Goal: Task Accomplishment & Management: Complete application form

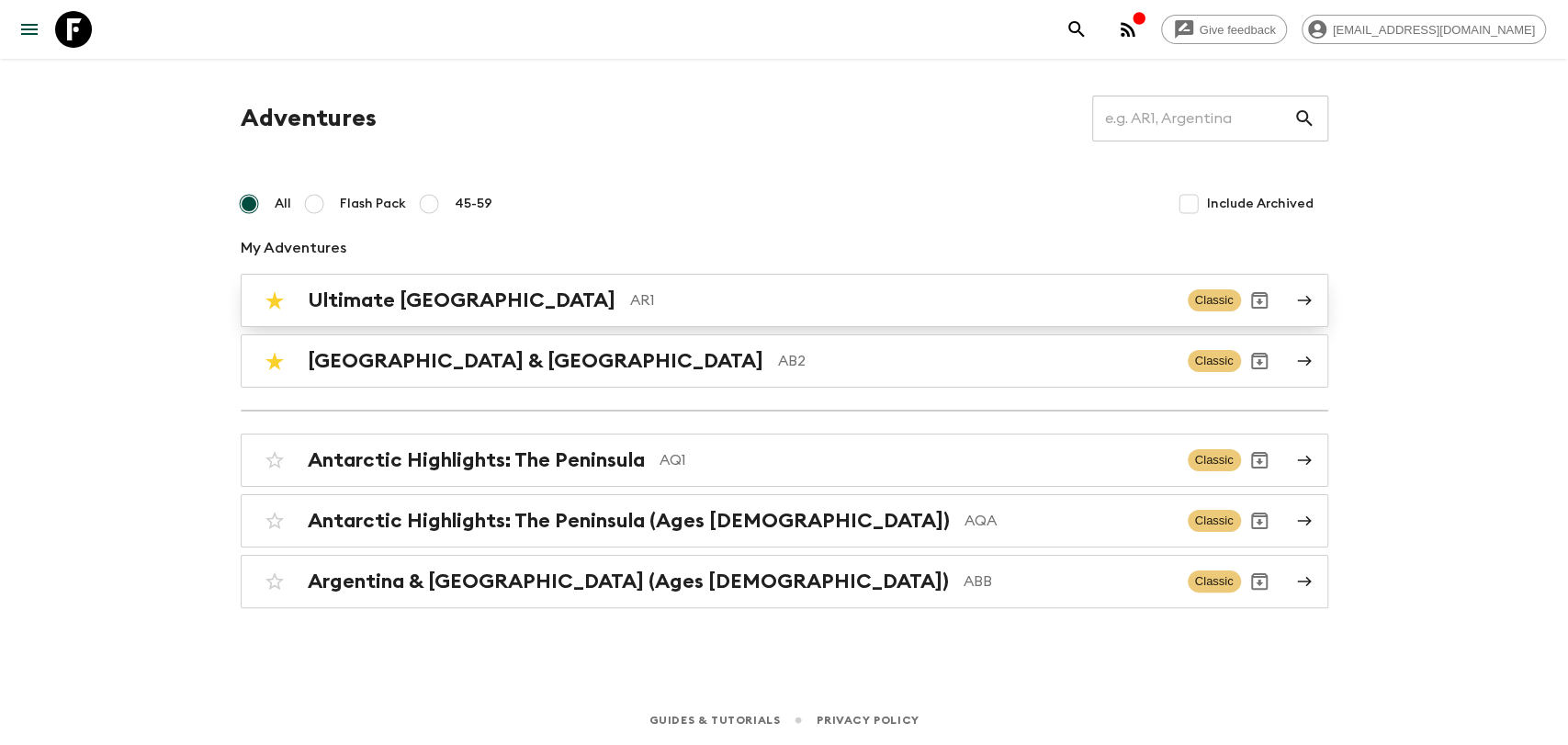
click at [518, 282] on div "Ultimate Argentina AR1 Classic" at bounding box center [749, 301] width 985 height 37
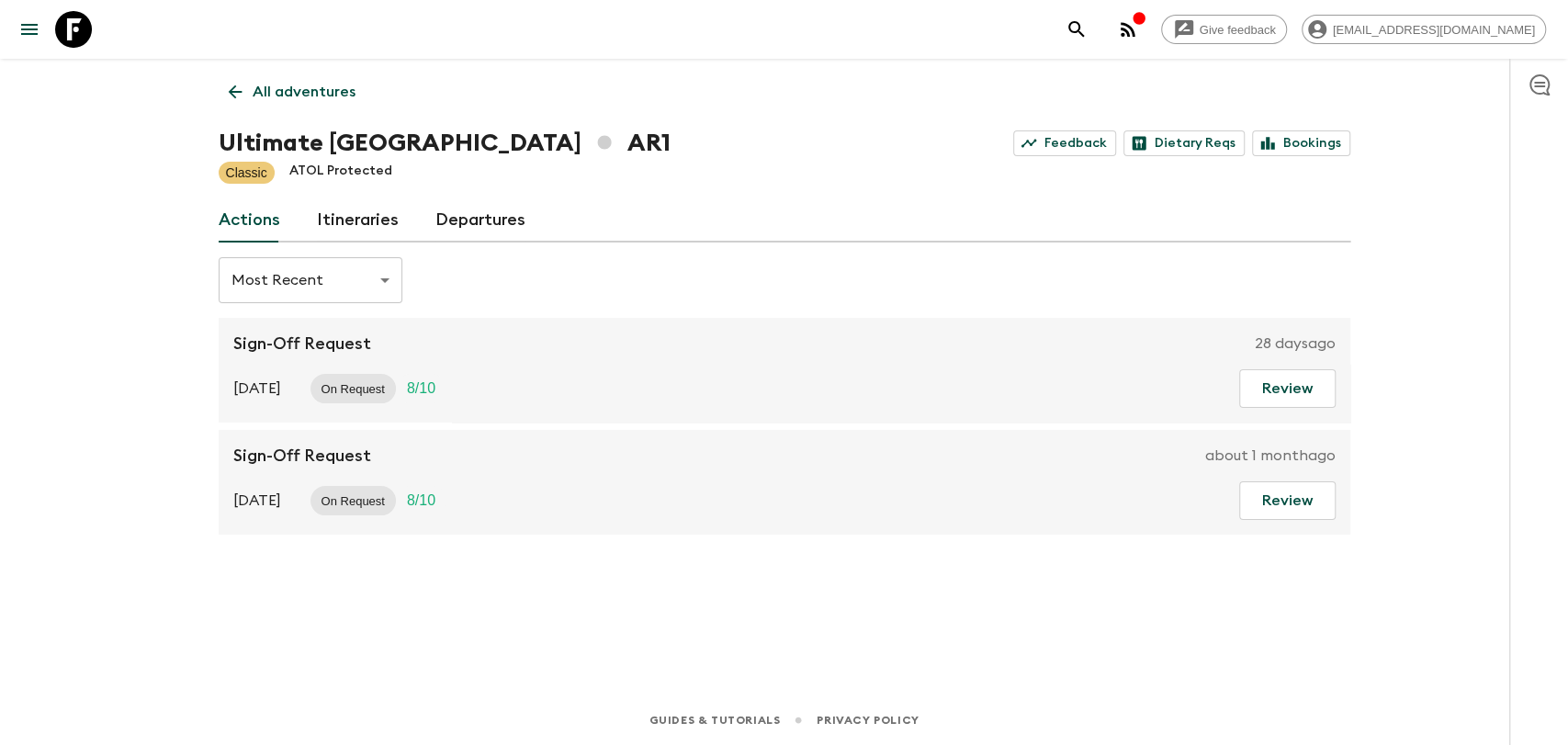
click at [477, 225] on link "Departures" at bounding box center [480, 221] width 90 height 44
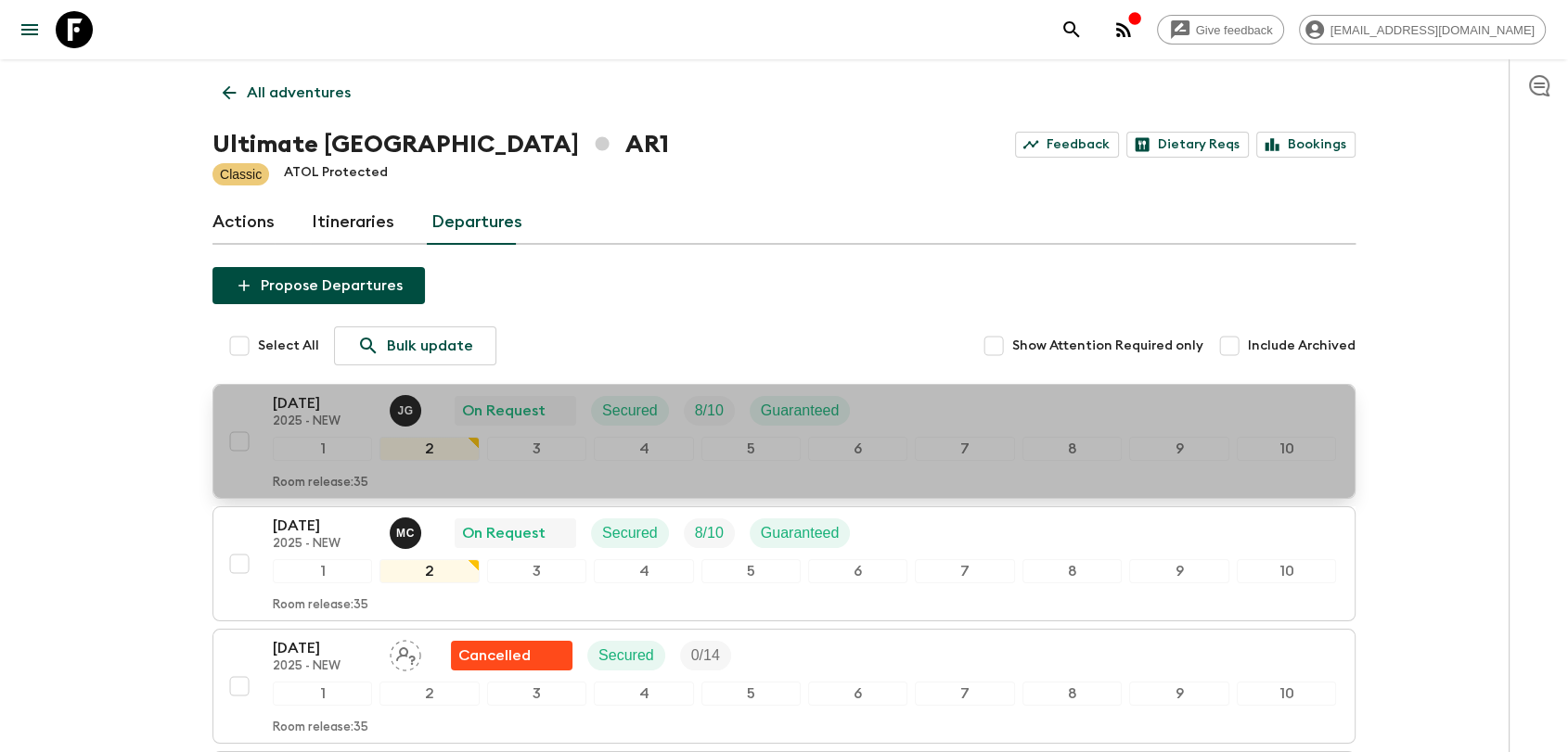
click at [349, 412] on p "[DATE]" at bounding box center [323, 403] width 102 height 22
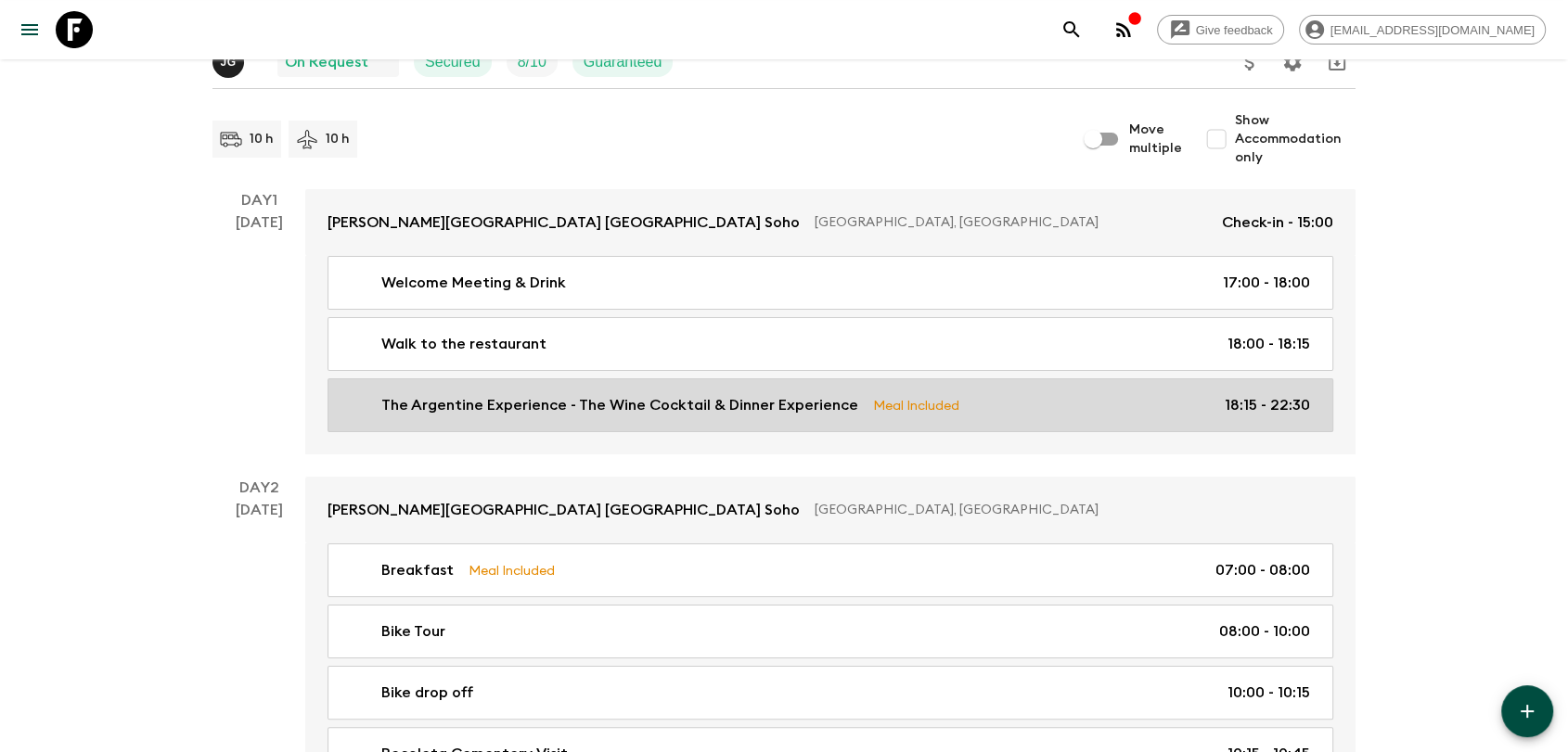
scroll to position [206, 0]
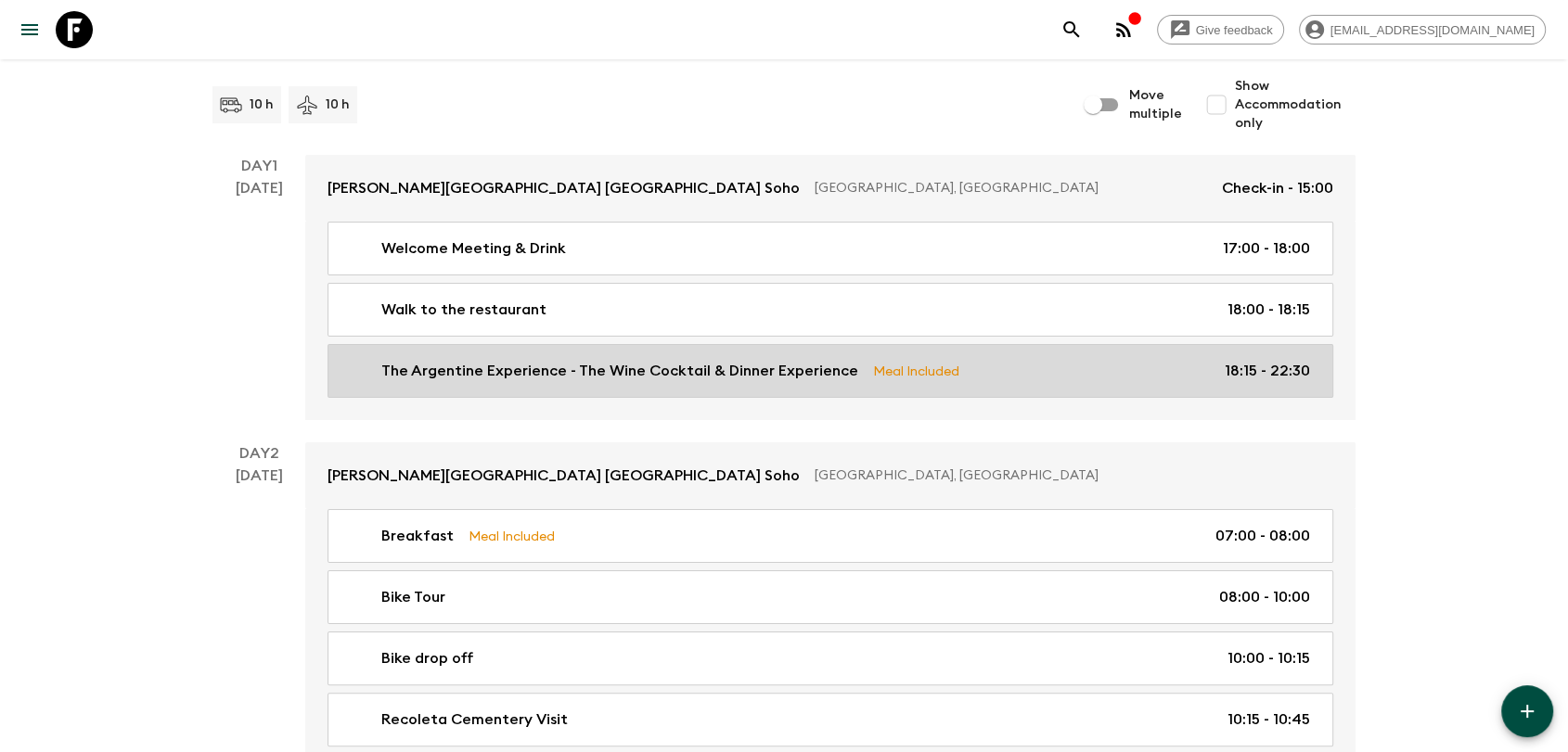
drag, startPoint x: 519, startPoint y: 366, endPoint x: 536, endPoint y: 375, distance: 19.2
click at [519, 366] on p "The Argentine Experience - The Wine Cocktail & Dinner Experience" at bounding box center [620, 371] width 477 height 22
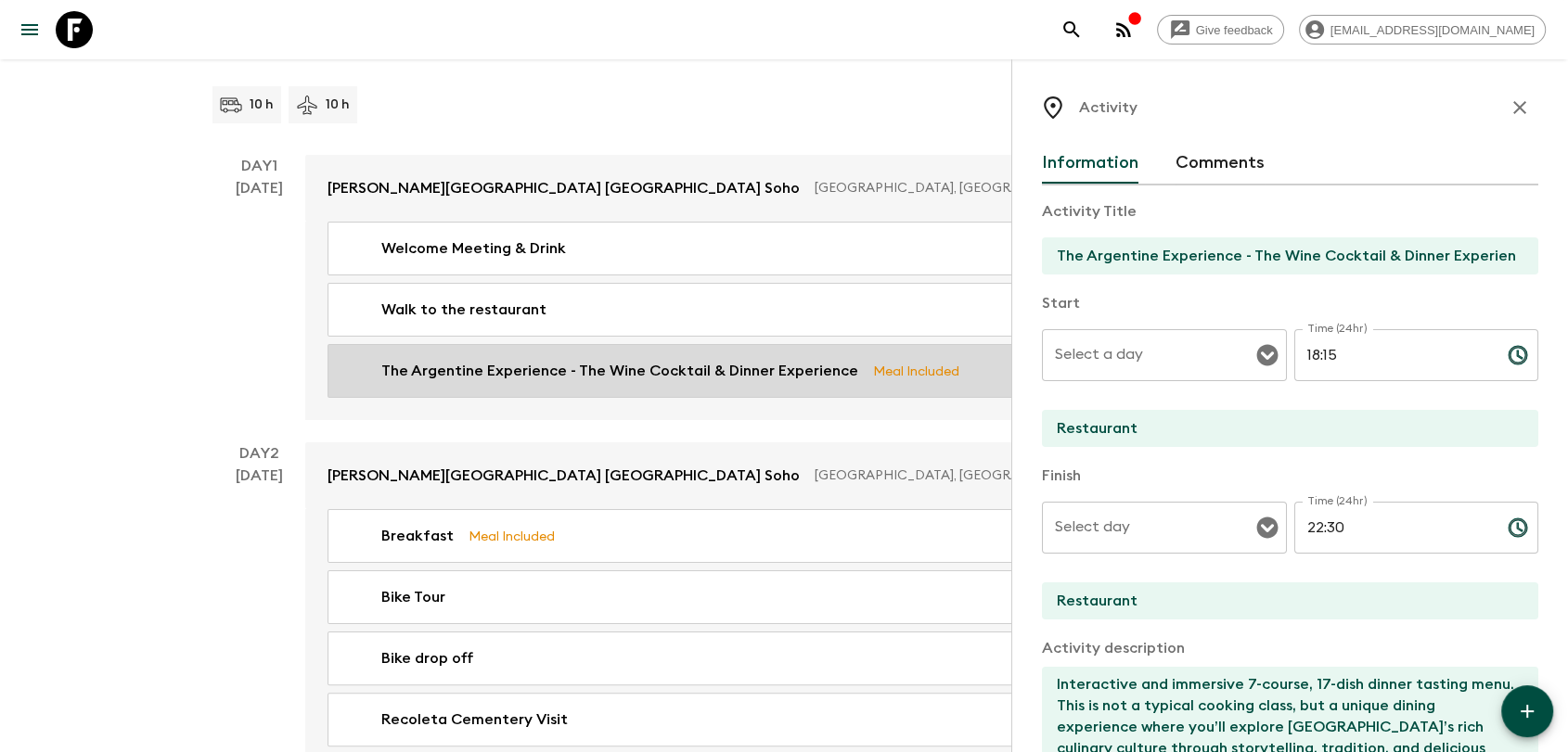
type input "Day 1"
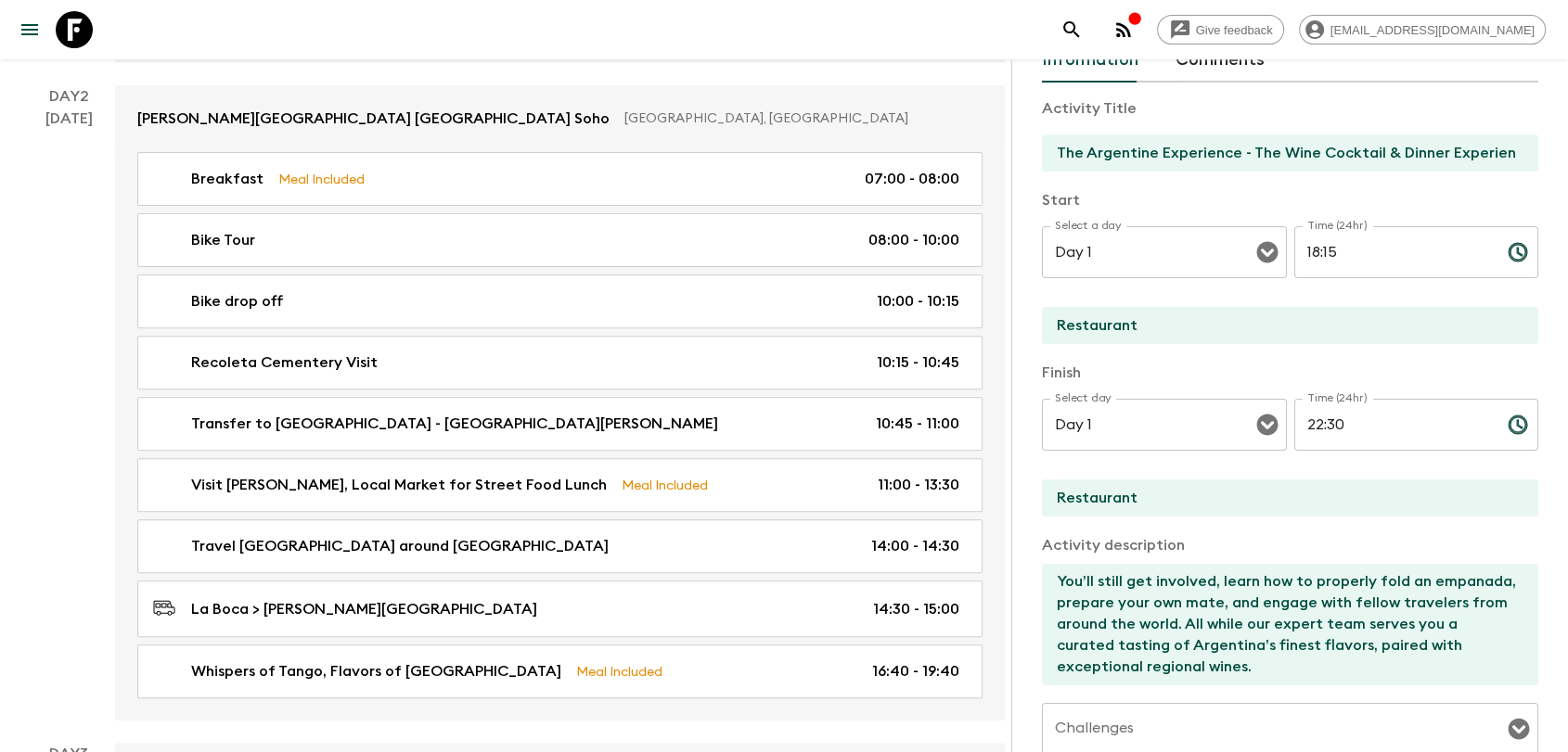
scroll to position [618, 0]
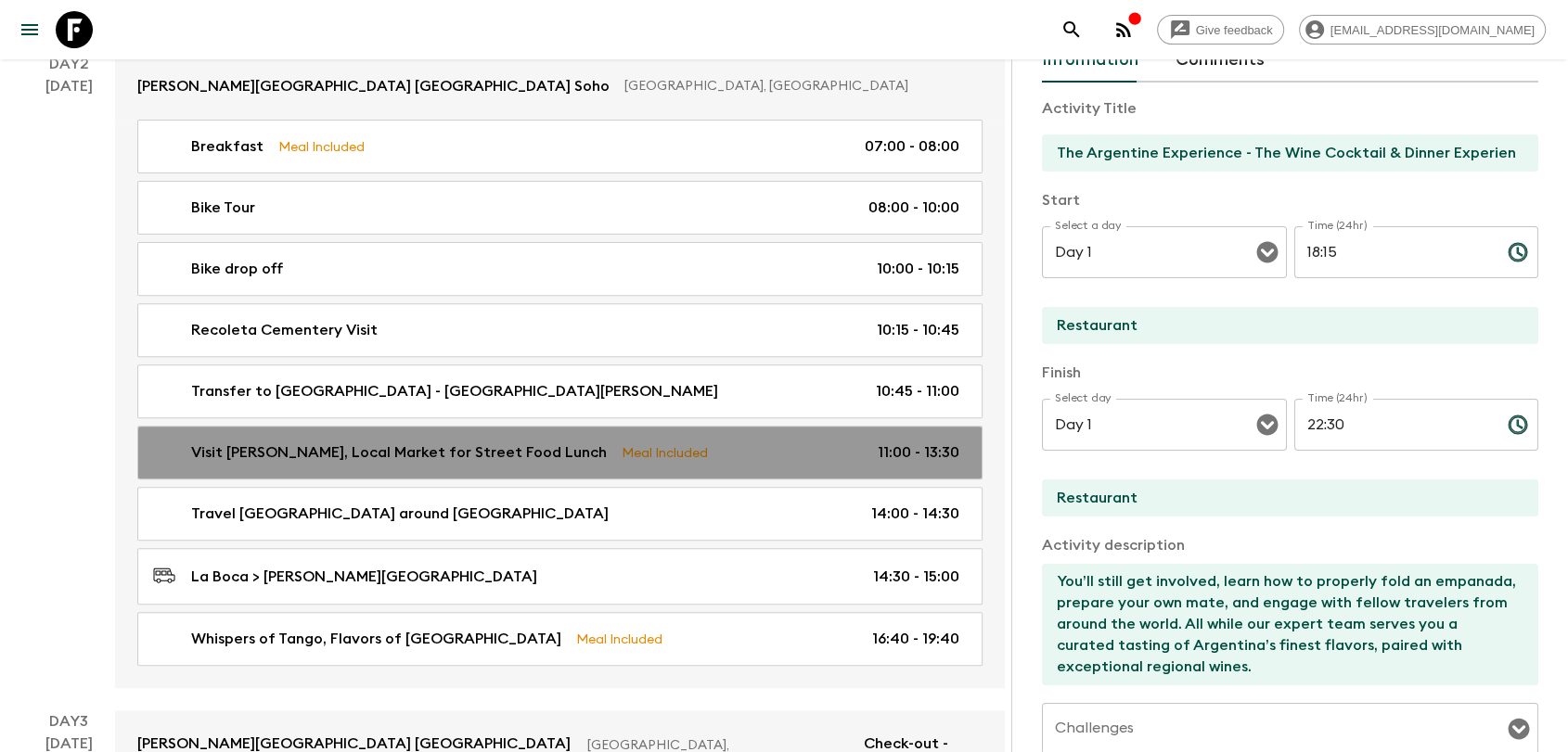
click at [875, 442] on div "Visit [PERSON_NAME], Local Market for Street Food Lunch Meal Included 11:00 - 1…" at bounding box center [556, 452] width 806 height 22
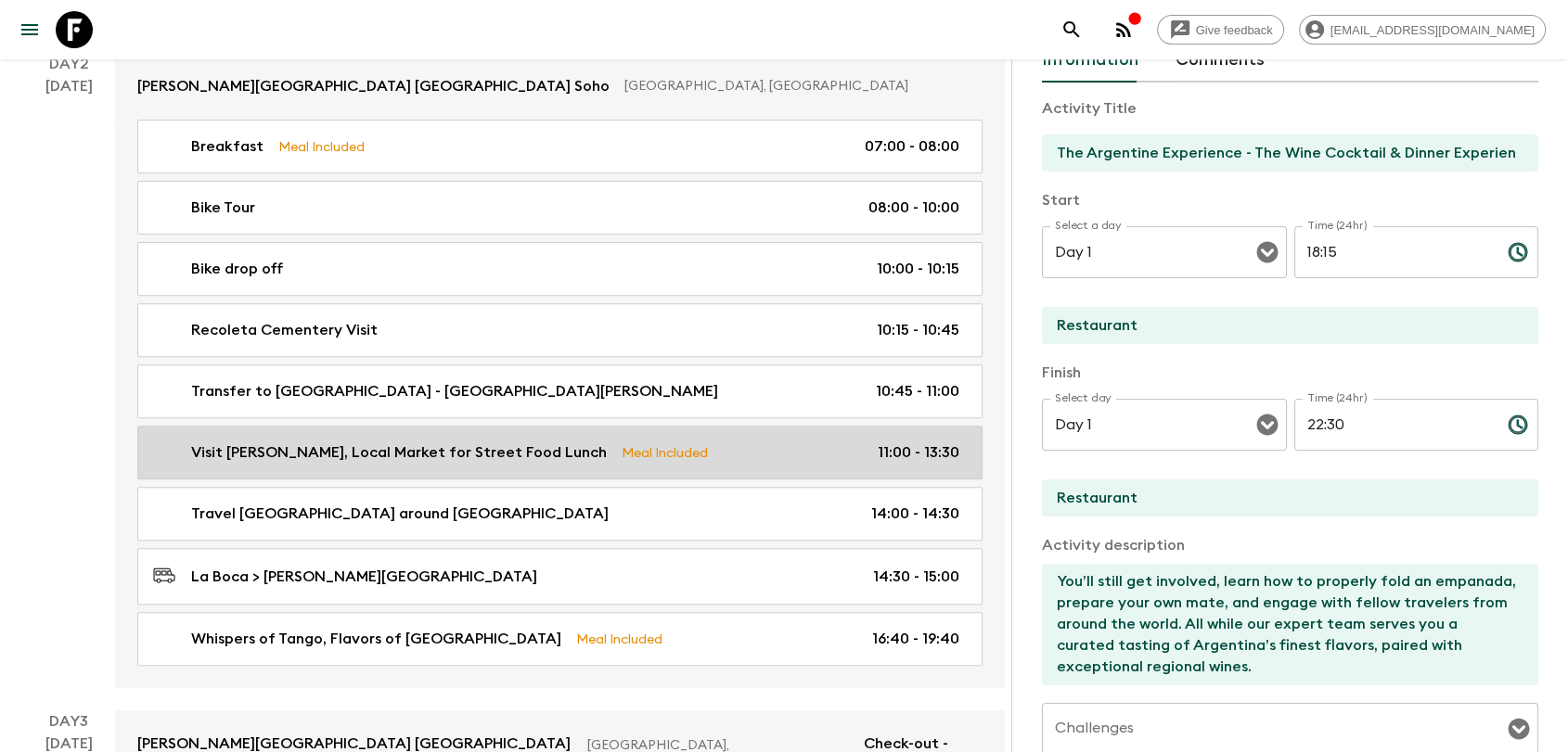
type input "Visit [PERSON_NAME], Local Market for Street Food Lunch"
type input "[PERSON_NAME]"
type textarea "Historical Site plus "family style" lunch - Shared Venues. Includes 1 Choripan …"
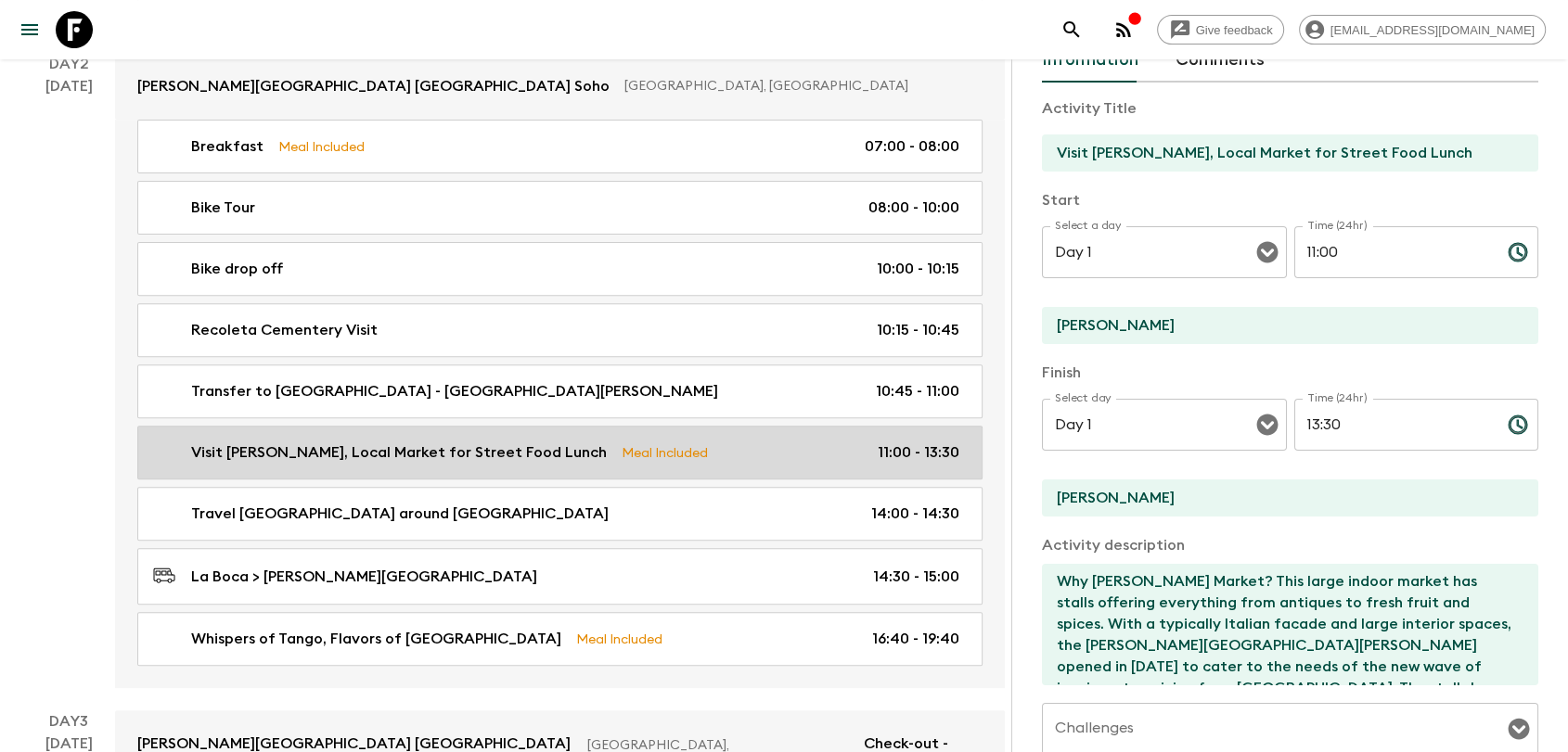
type input "Day 2"
type input "11:00"
type input "Day 2"
type input "13:30"
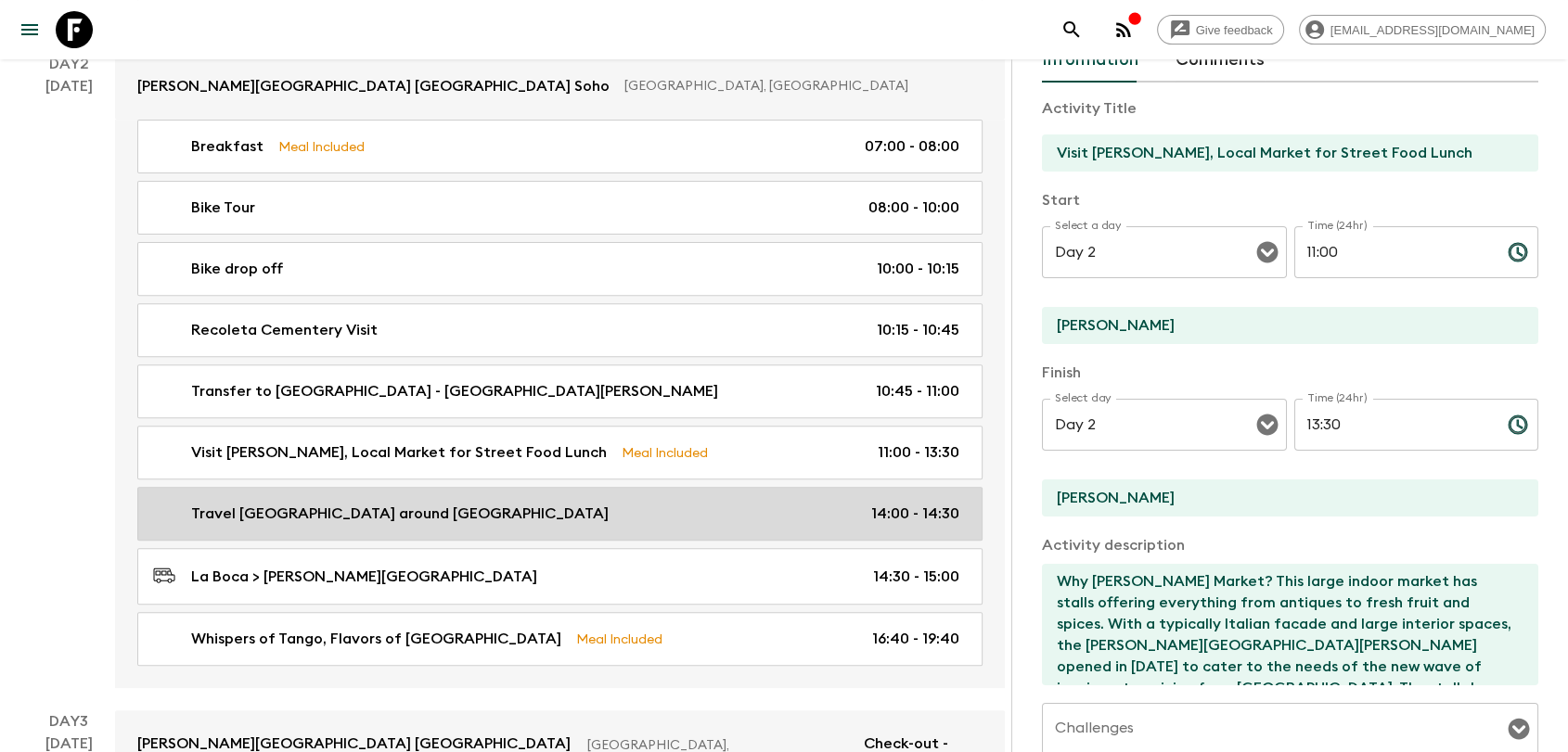
scroll to position [720, 0]
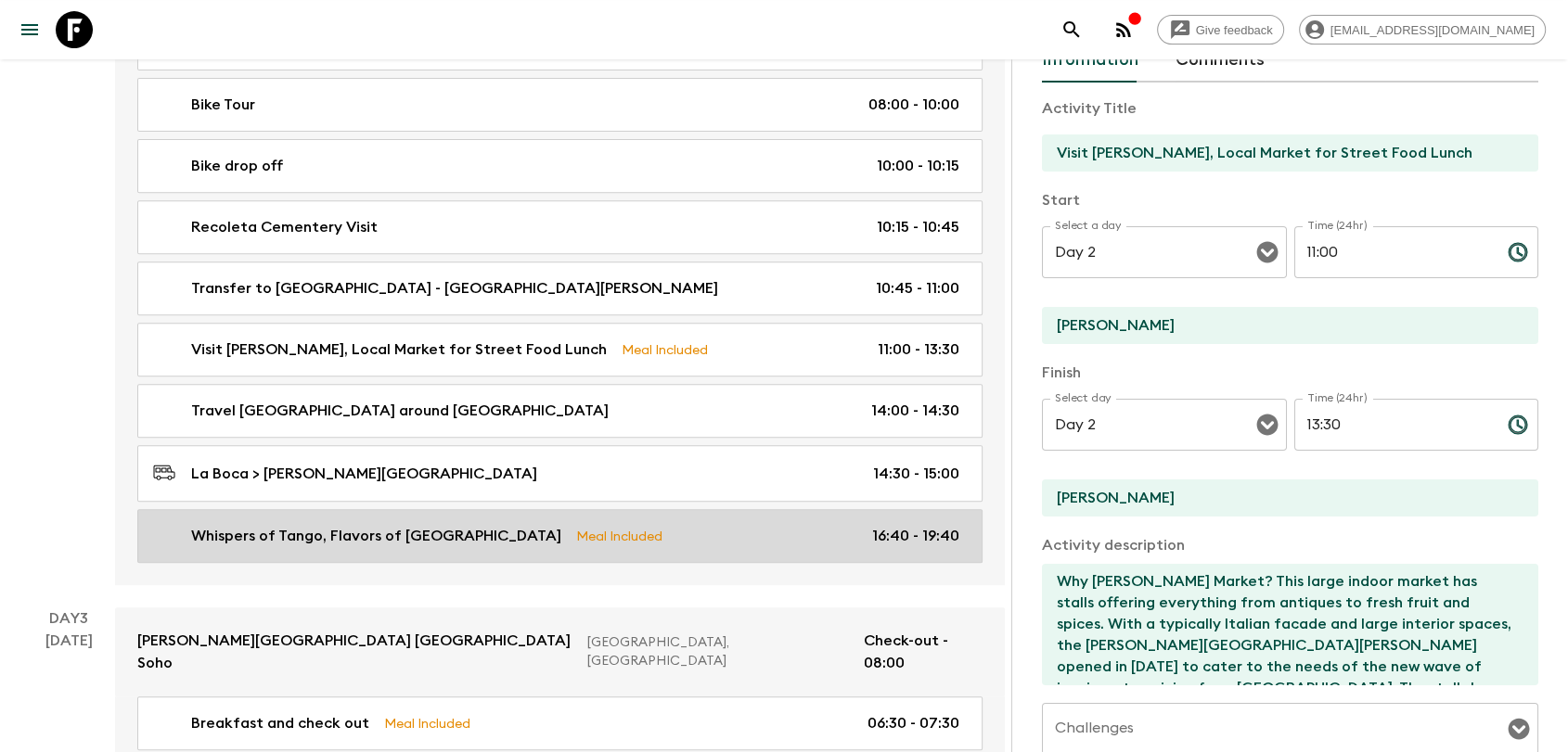
click at [843, 524] on div "Whispers of Tango, Flavors of Buenos Aires Meal Included 16:40 - 19:40" at bounding box center [556, 535] width 806 height 22
type input "Whispers of Tango, Flavors of [GEOGRAPHIC_DATA]"
type input "Tango venue"
type textarea "Admission to an exclusive and intimate tango ritual. One glass of wine or water…"
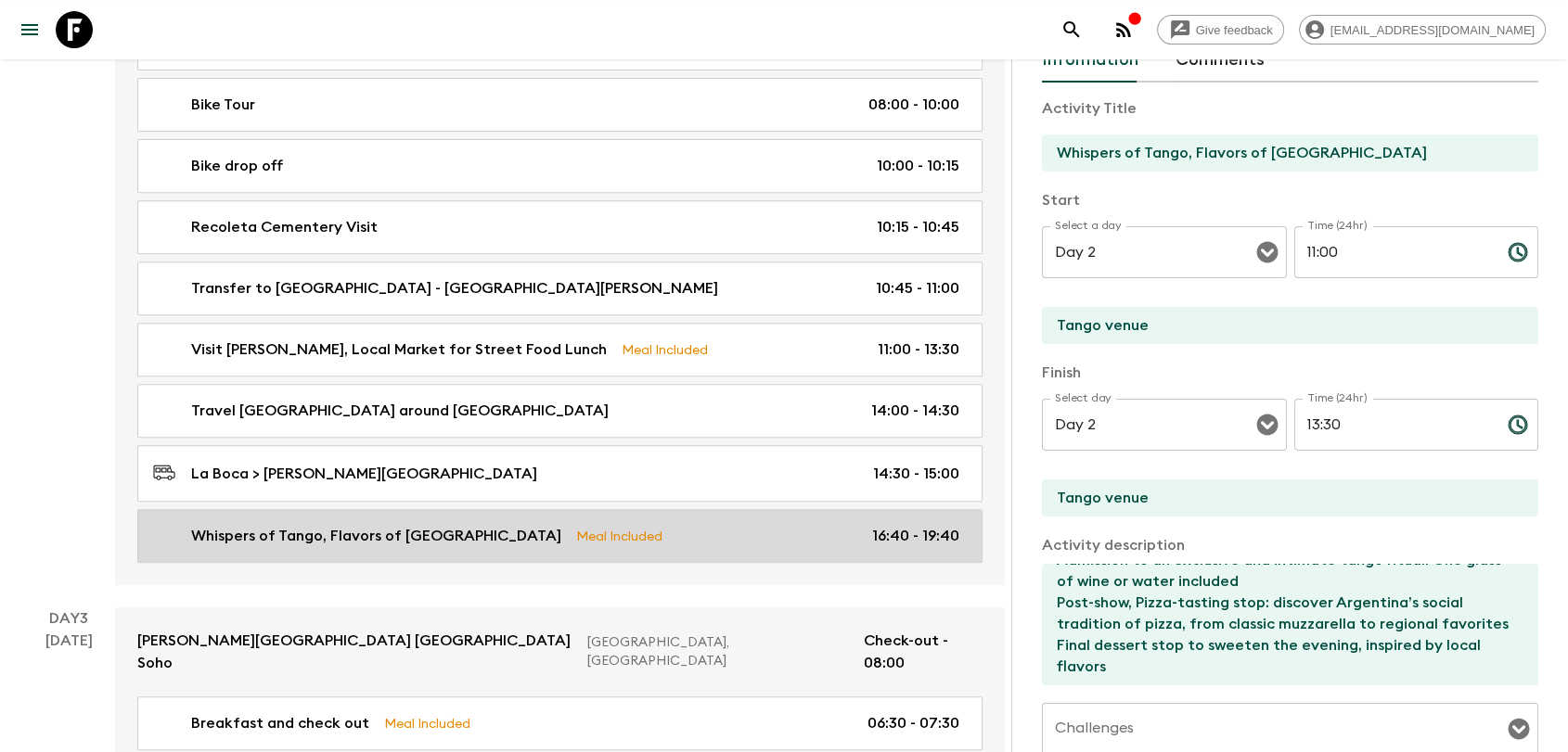
type input "16:40"
type input "19:40"
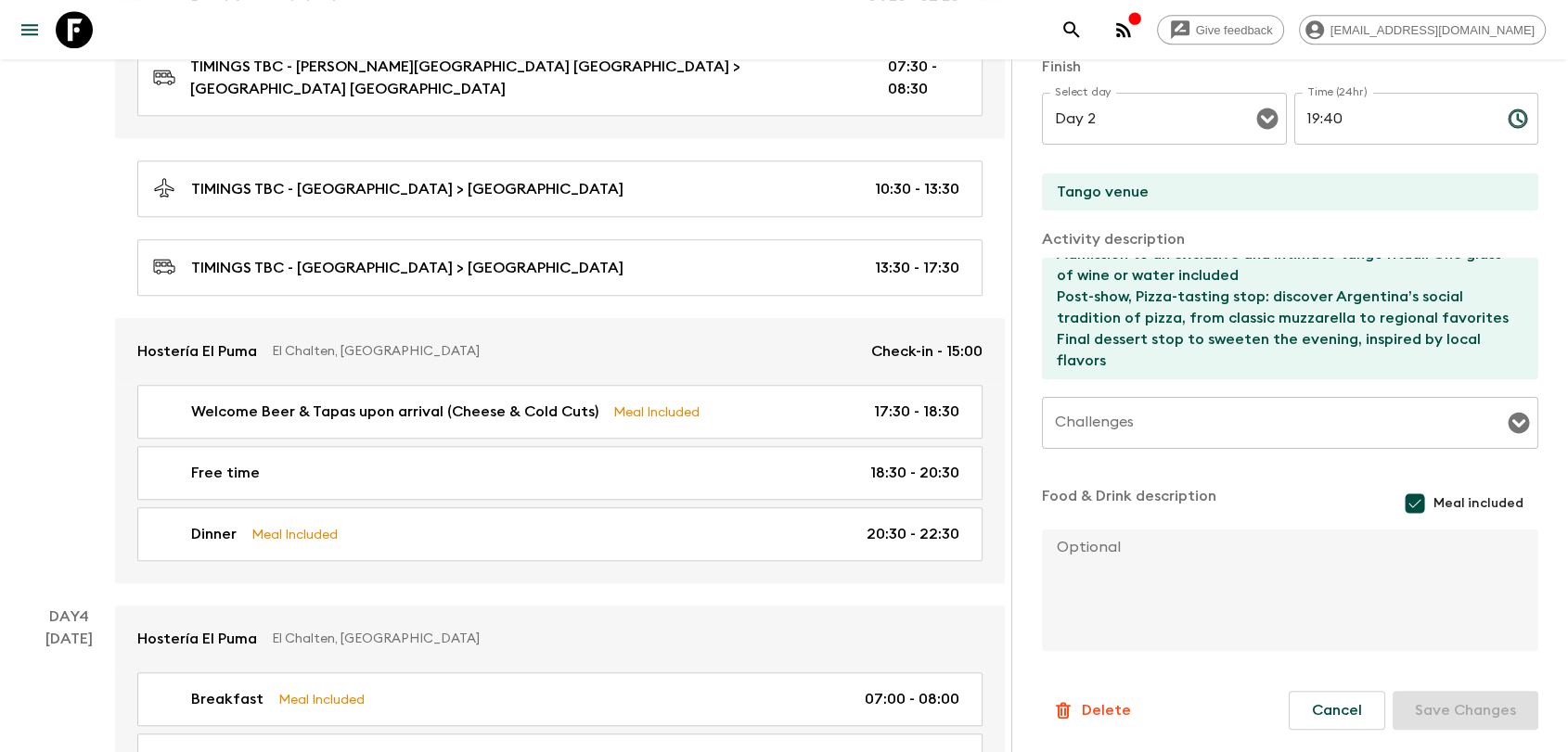
scroll to position [1442, 0]
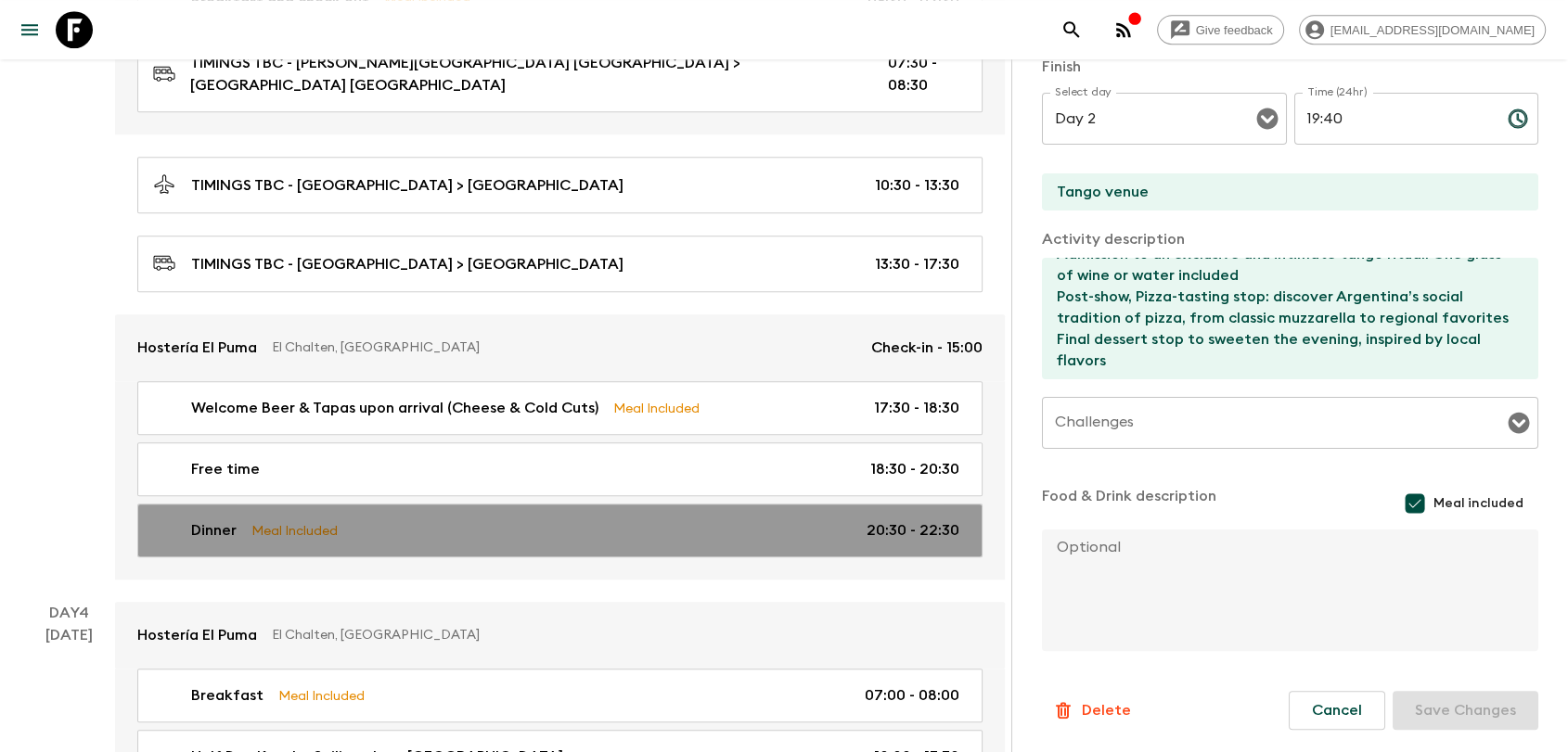
click at [453, 519] on div "Dinner Meal Included 20:30 - 22:30" at bounding box center [556, 530] width 806 height 22
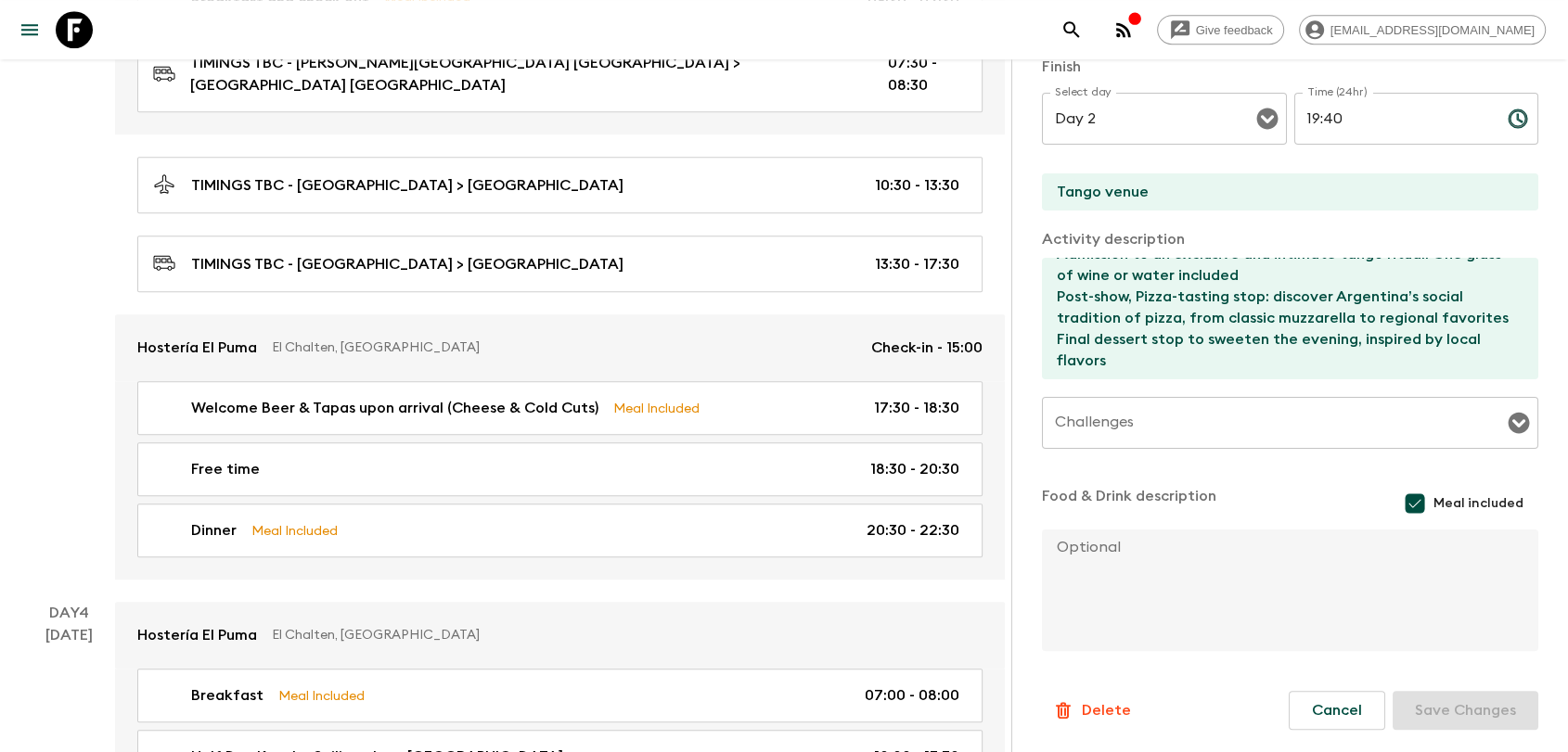
type input "Dinner"
type input "Hosteria El Puma"
type textarea "Set menu TBD + 1 bottle of wine for every 4 guests (1/4 bottle each) or 1 pint …"
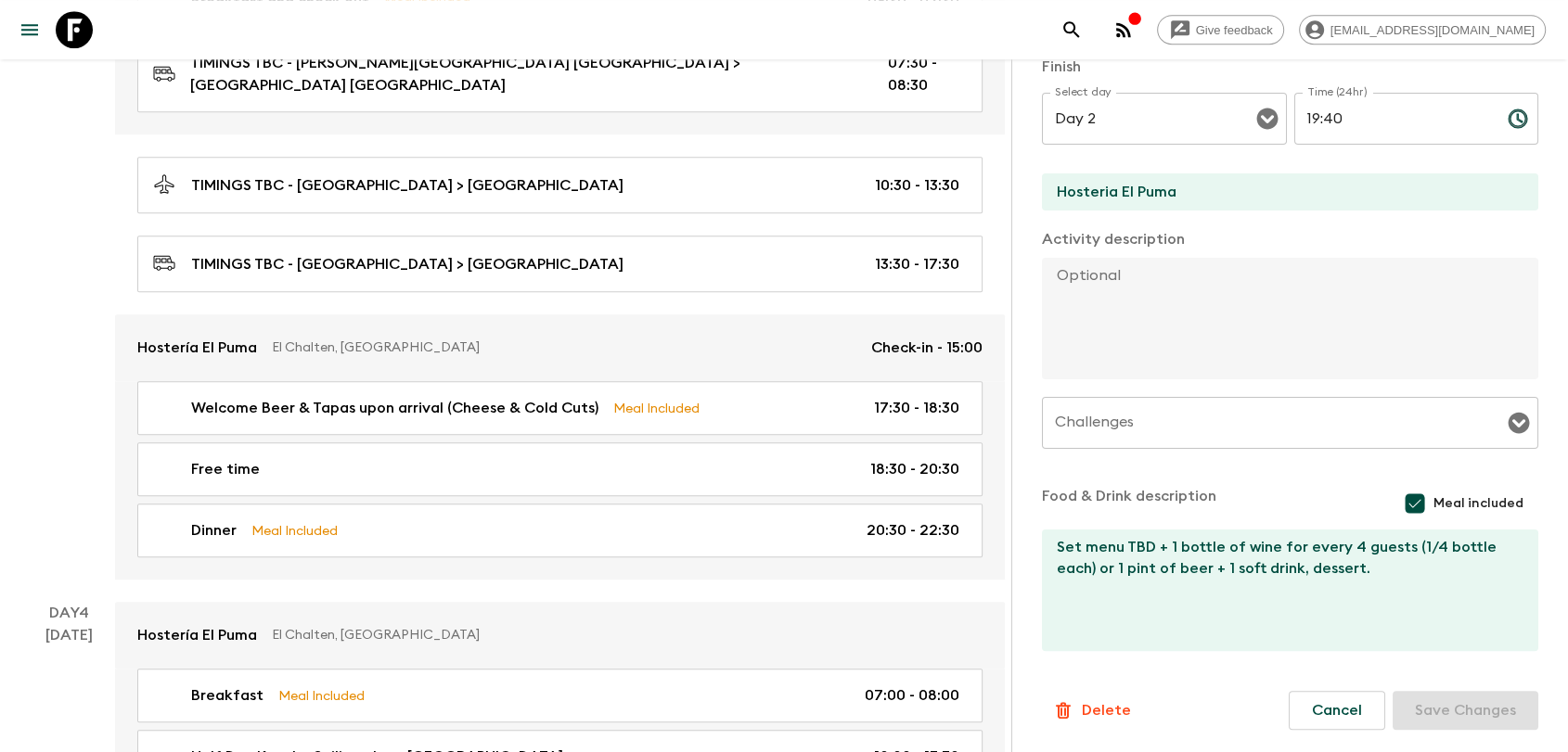
type input "Day 3"
type input "20:30"
type input "Day 3"
type input "22:30"
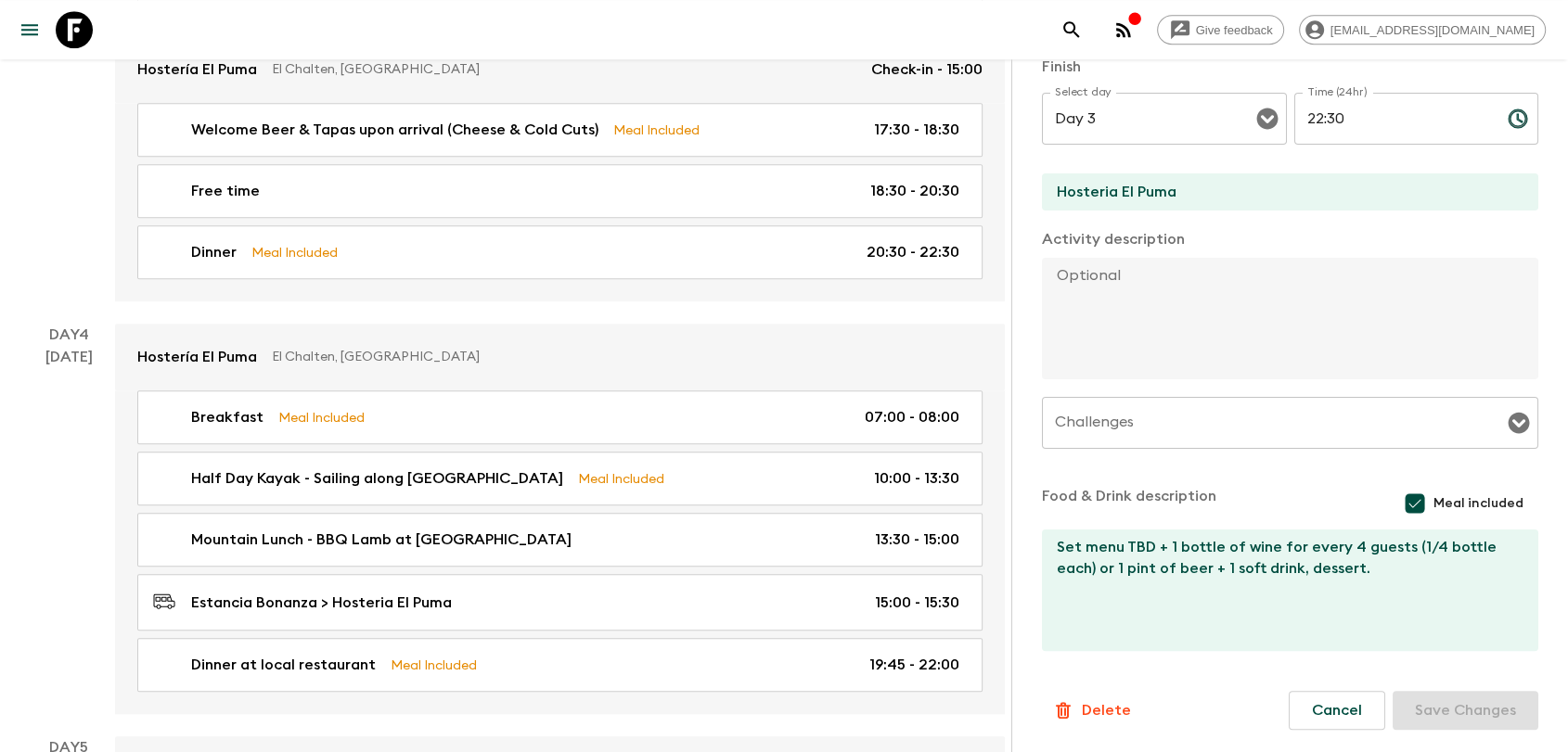
scroll to position [1750, 0]
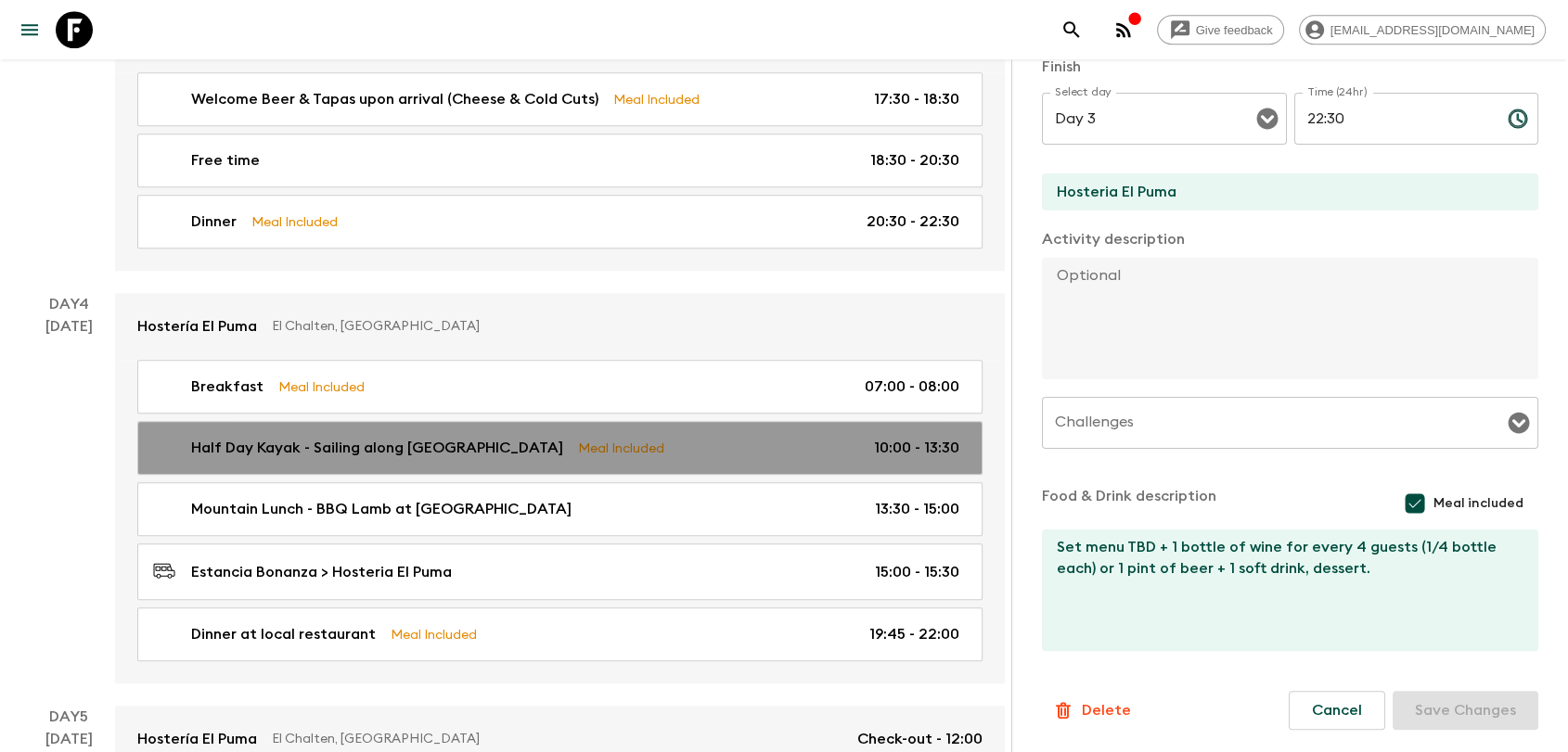
click at [400, 437] on p "Half Day Kayak - Sailing along [GEOGRAPHIC_DATA]" at bounding box center [377, 448] width 372 height 22
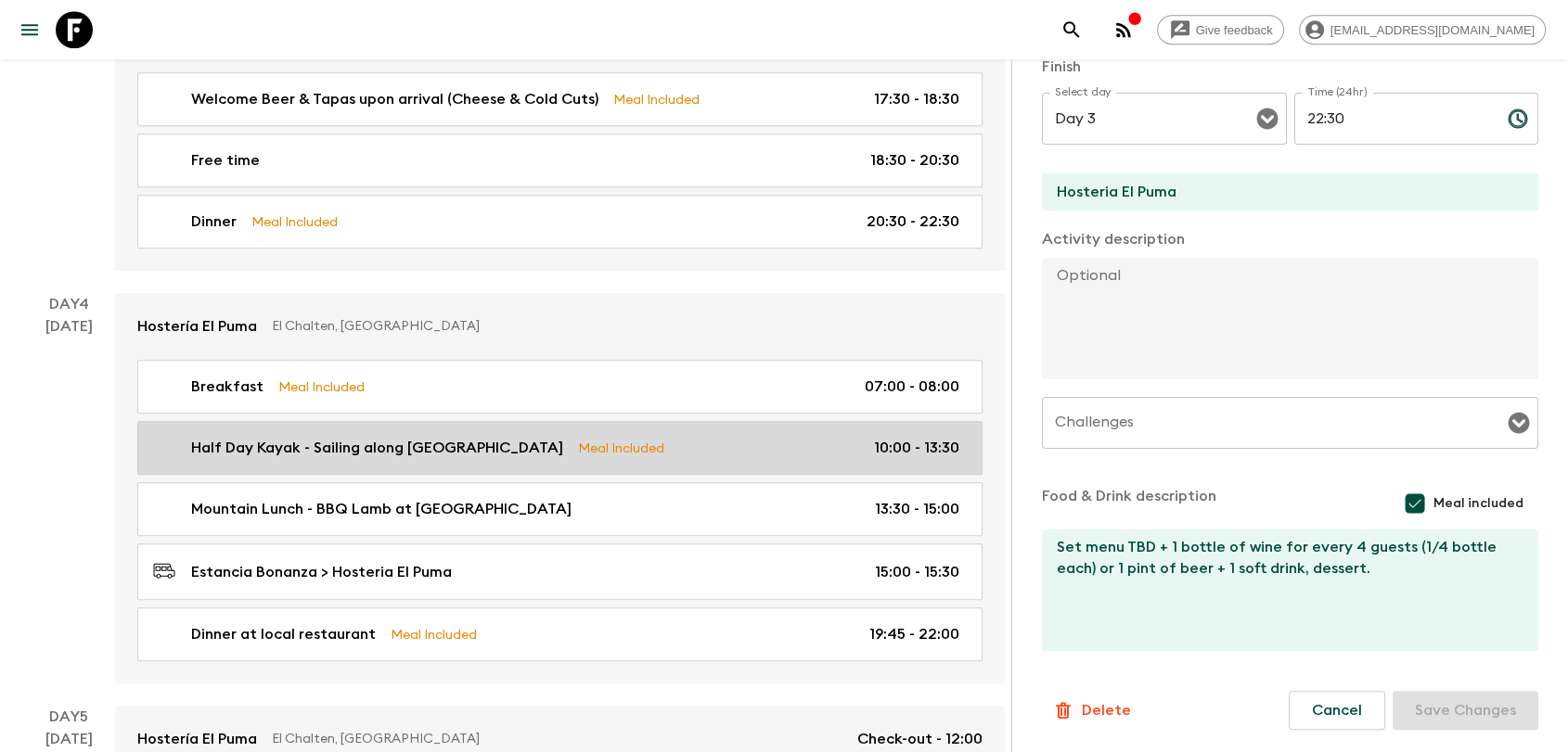
type input "Half Day Kayak - Sailing along [GEOGRAPHIC_DATA]"
type input "Estancia Bonanza"
type textarea "Difficulty: Low - 35 minutes trekking followed by 1.5 hours in the water, 4 hou…"
type textarea "Mountain Lunch - BBQ Lamb at [GEOGRAPHIC_DATA]"
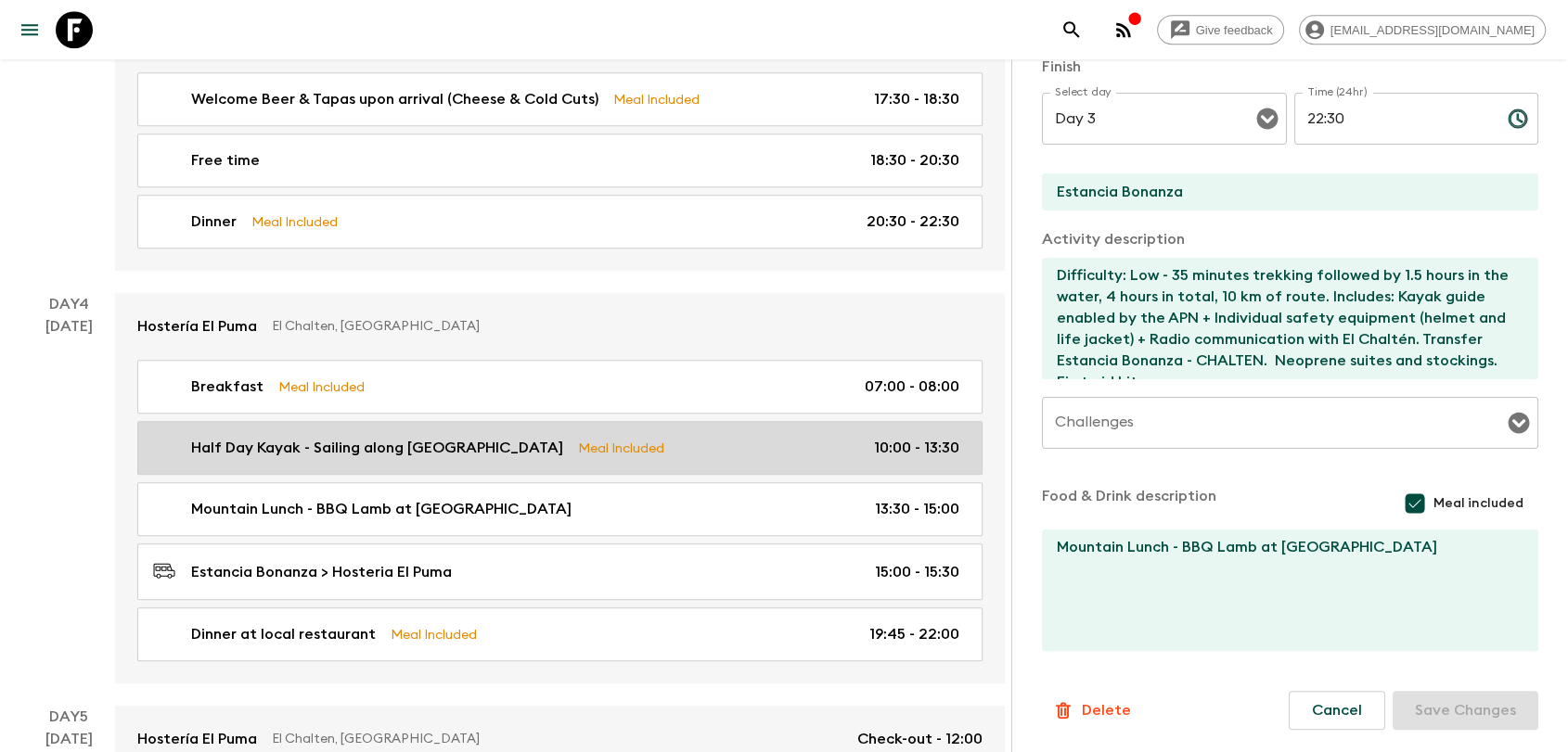
type input "Day 4"
type input "10:00"
type input "Day 4"
type input "13:30"
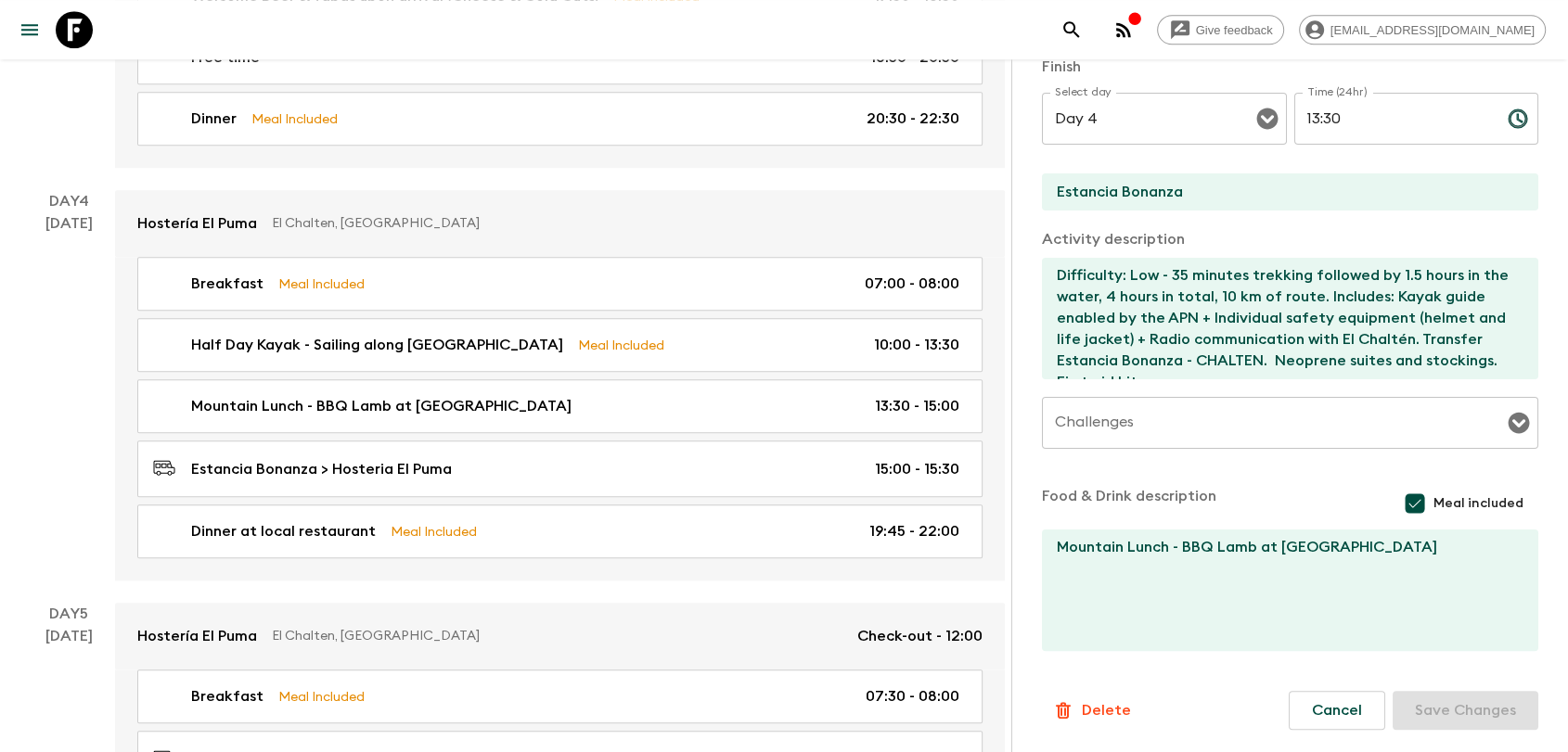
scroll to position [1854, 0]
drag, startPoint x: 338, startPoint y: 342, endPoint x: 343, endPoint y: 365, distance: 23.5
click at [339, 394] on p "Mountain Lunch - BBQ Lamb at [GEOGRAPHIC_DATA]" at bounding box center [381, 405] width 381 height 22
type input "Mountain Lunch - BBQ Lamb at [GEOGRAPHIC_DATA]"
type input "Estancia Bonanza"
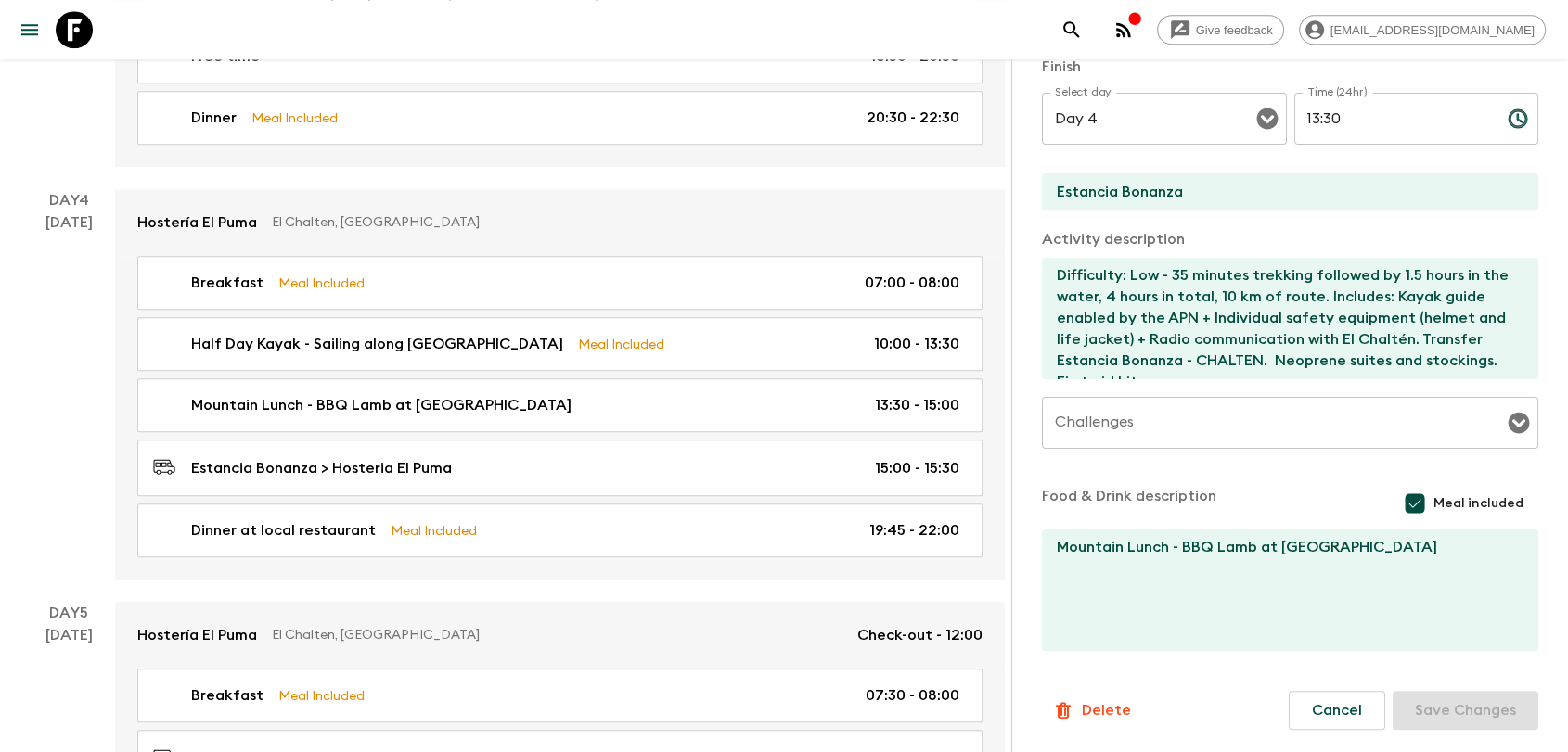
type input "Estancia Bonanza"
checkbox input "false"
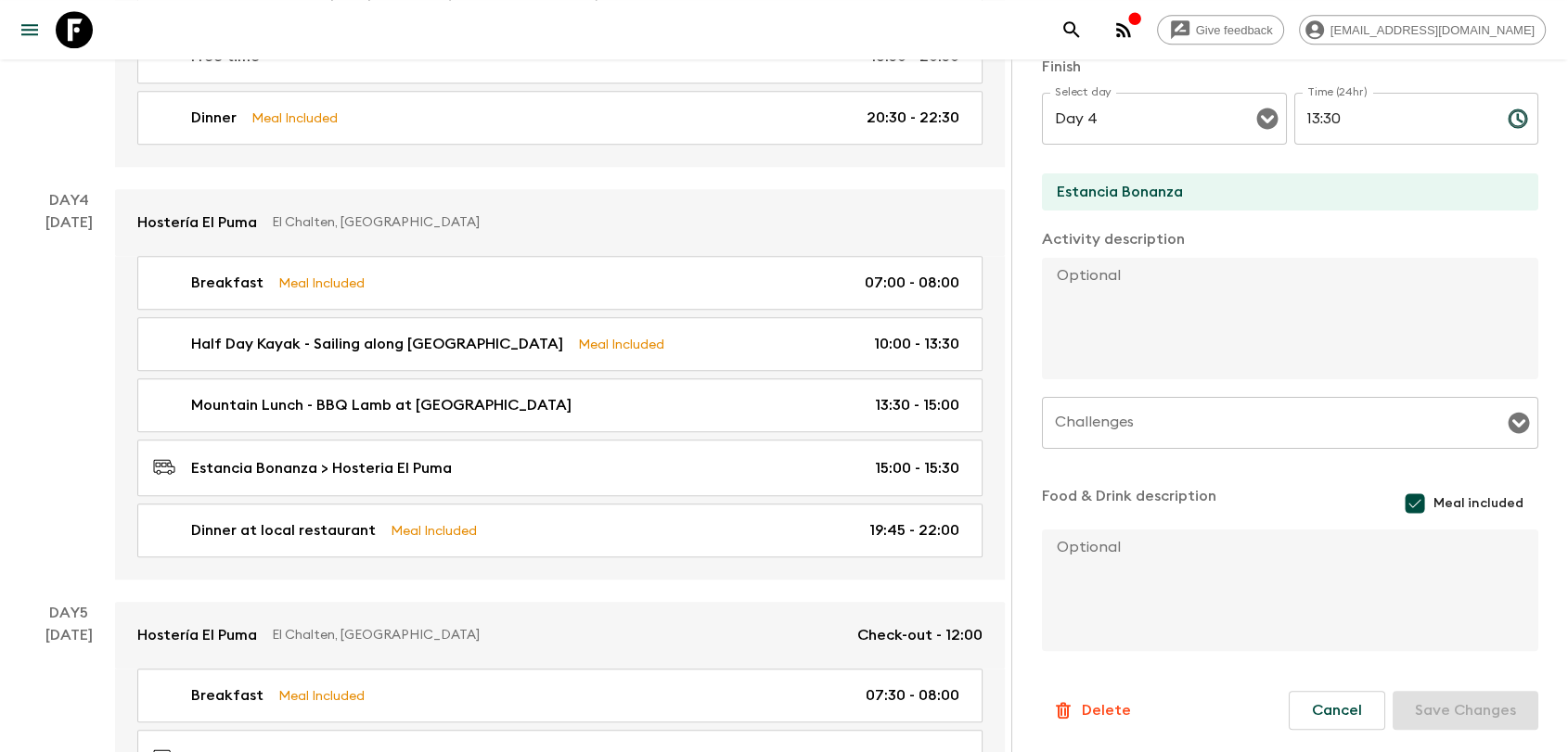
type input "13:30"
type input "15:00"
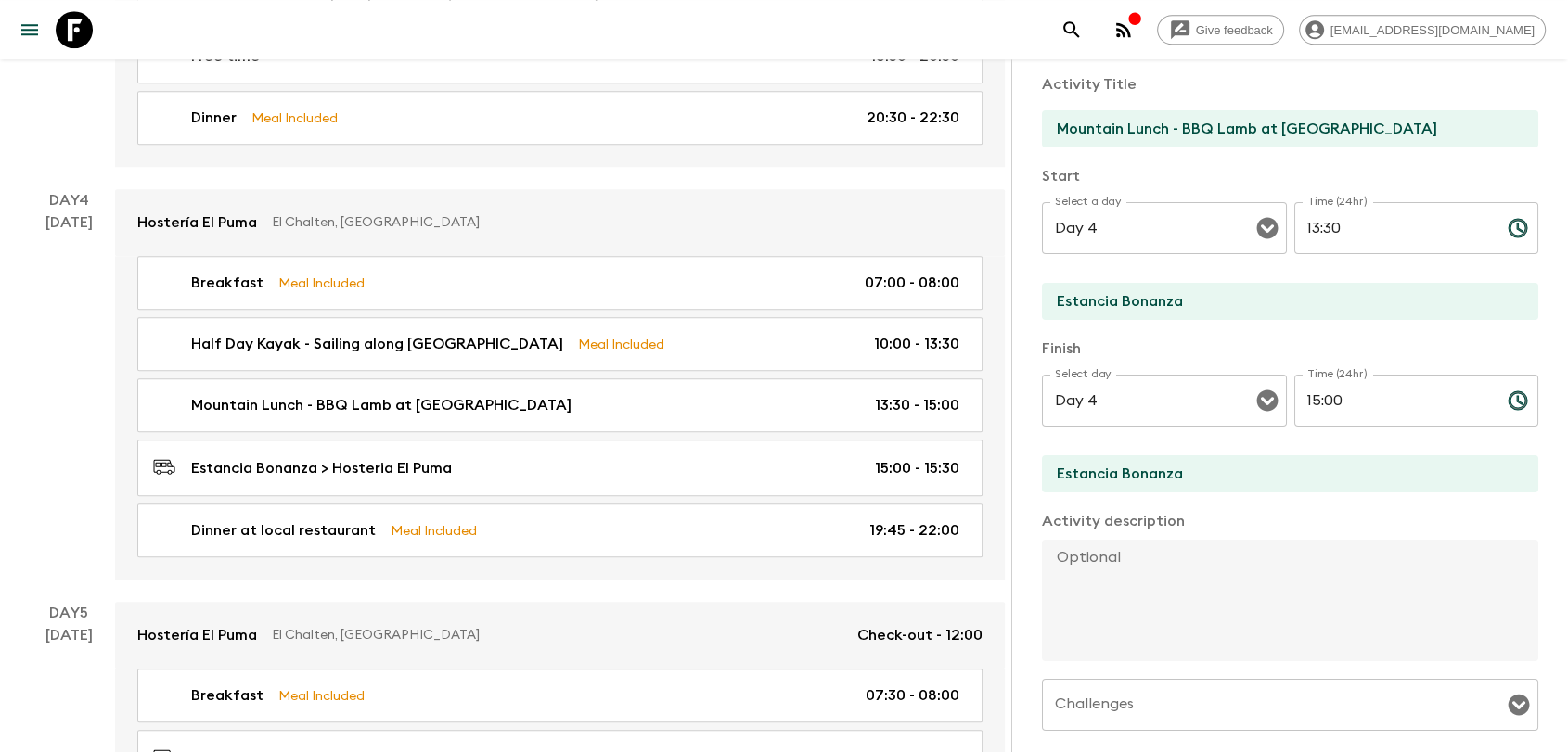
scroll to position [96, 0]
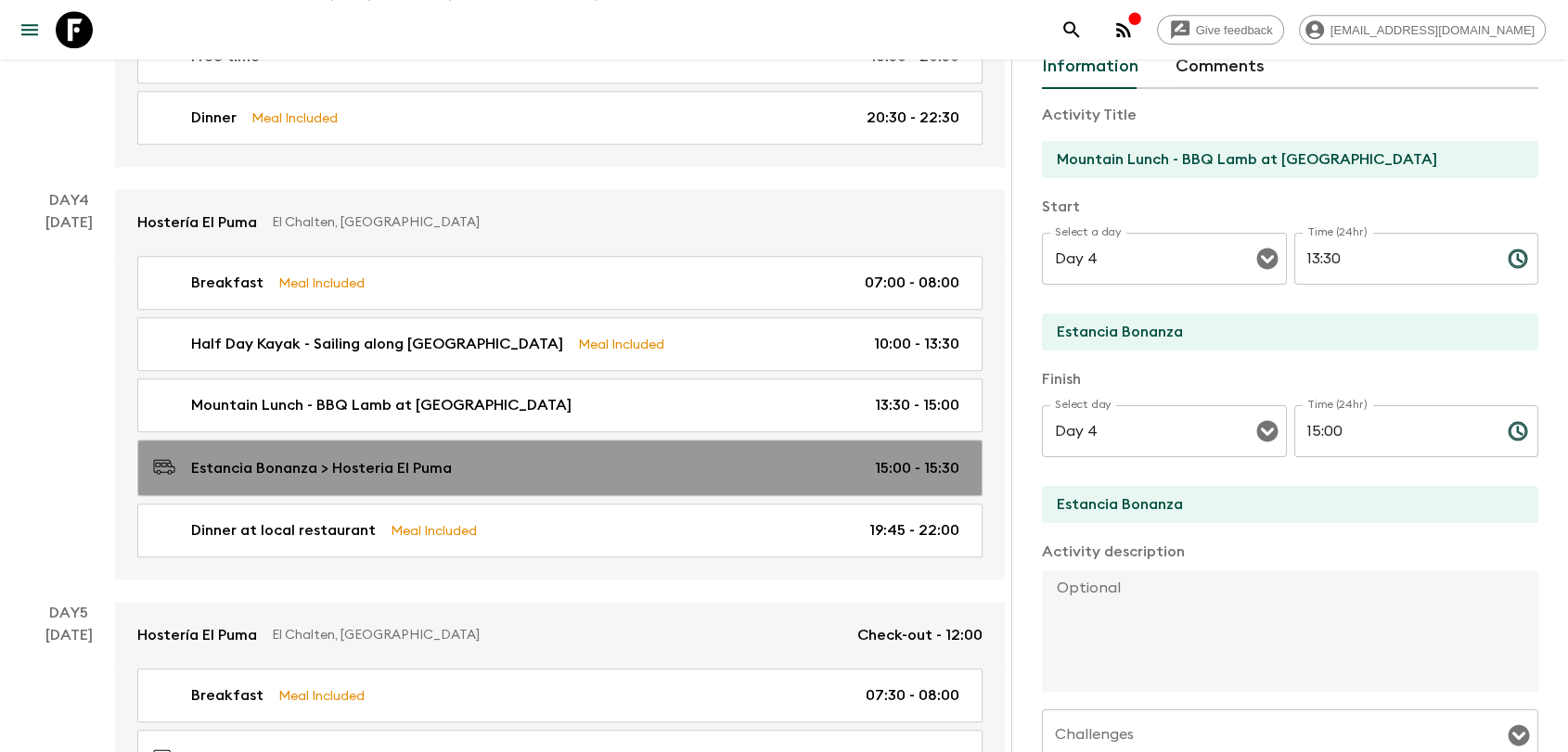
click at [418, 457] on p "Estancia Bonanza > Hosteria El Puma" at bounding box center [321, 468] width 261 height 22
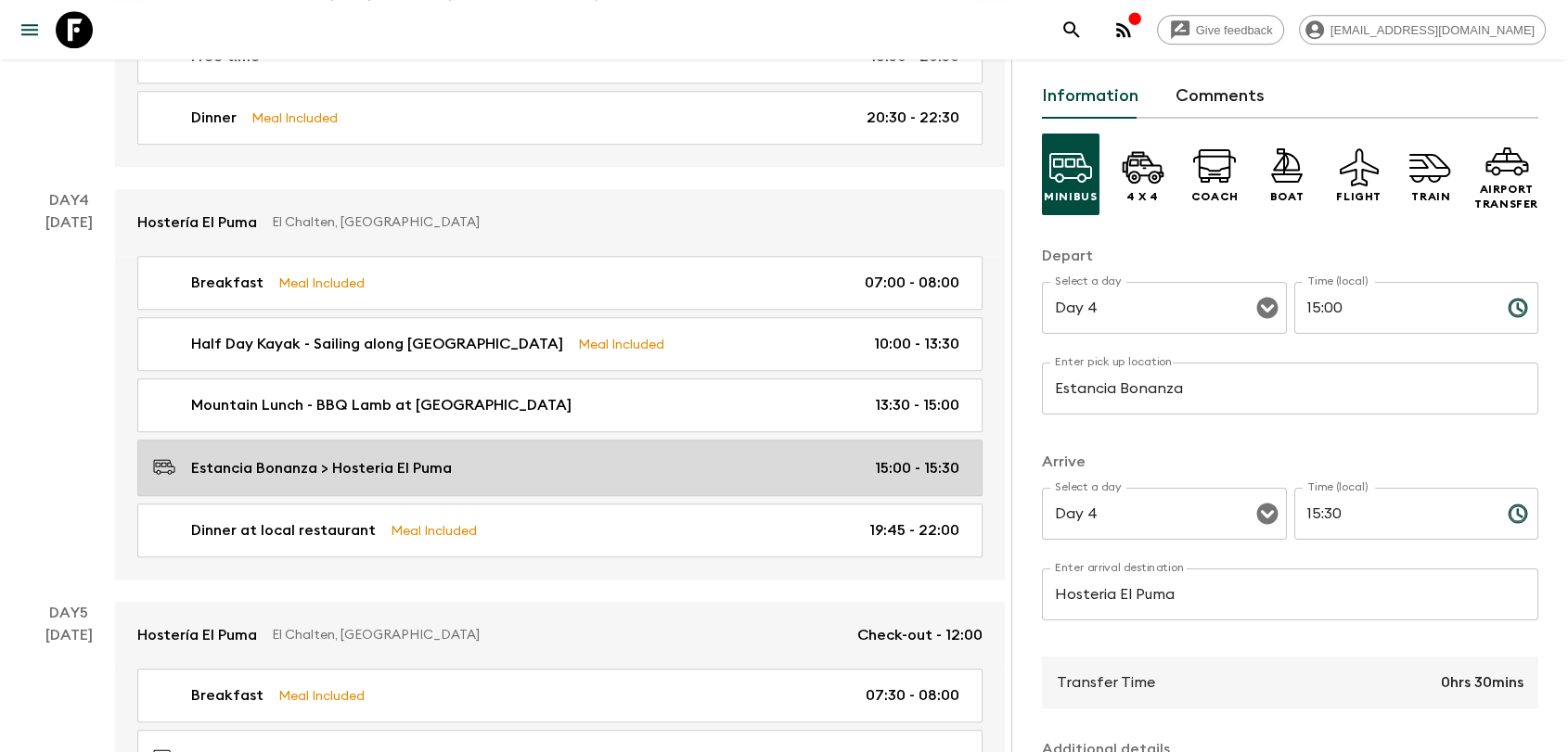
scroll to position [103, 0]
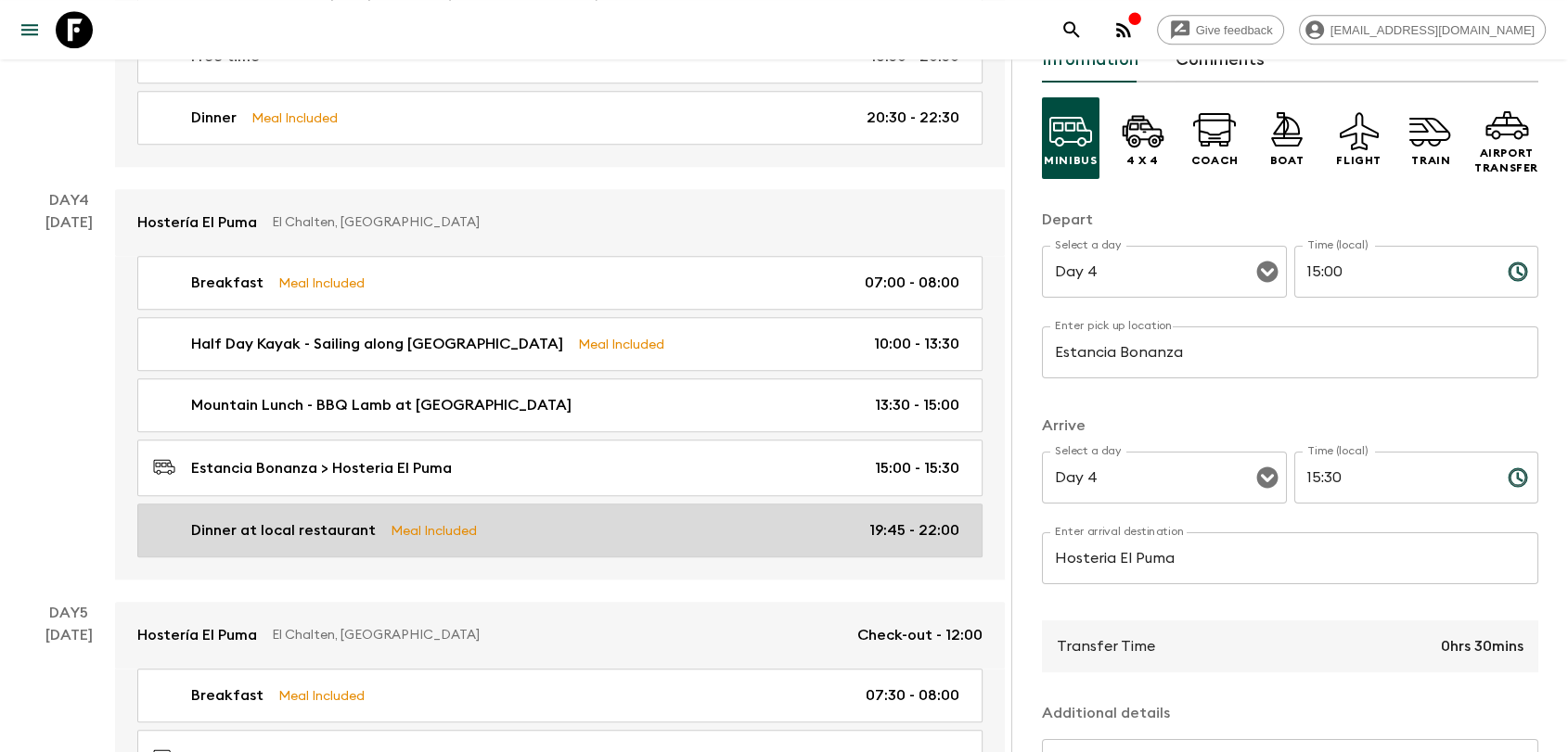
click at [502, 519] on div "Dinner at local restaurant Meal Included 19:45 - 22:00" at bounding box center [556, 530] width 806 height 22
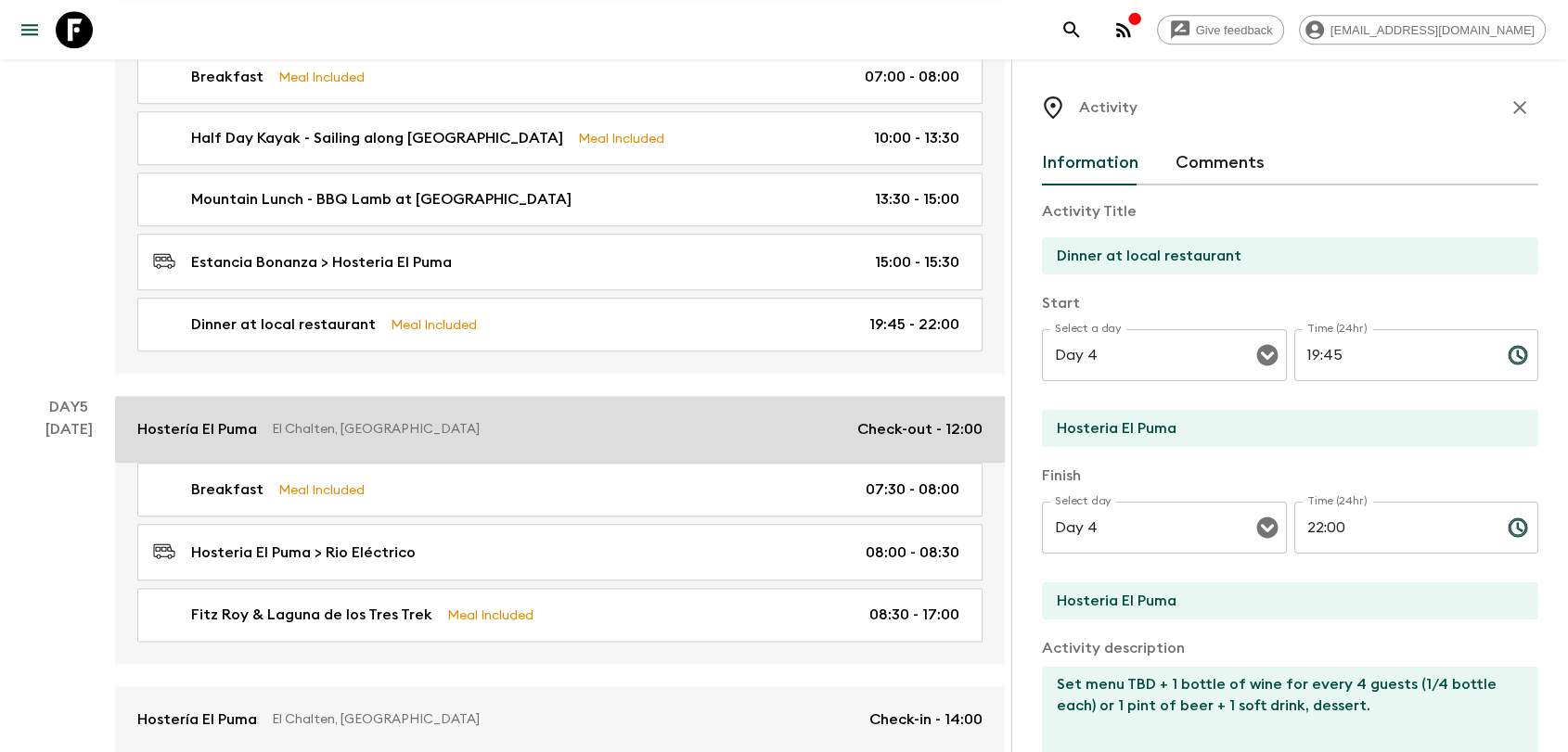
scroll to position [2266, 0]
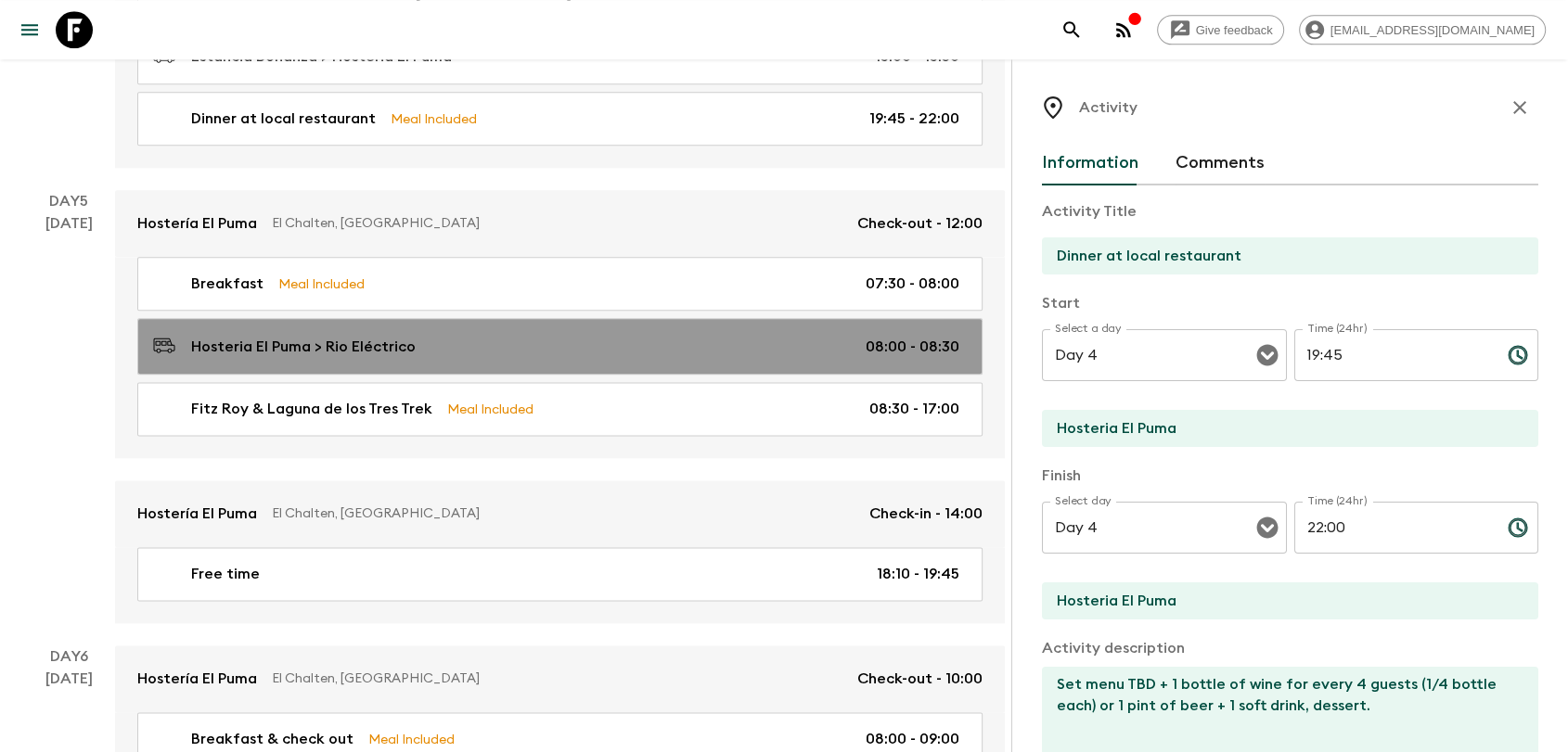
click at [328, 336] on p "Hosteria El Puma > Rio Eléctrico" at bounding box center [303, 346] width 225 height 22
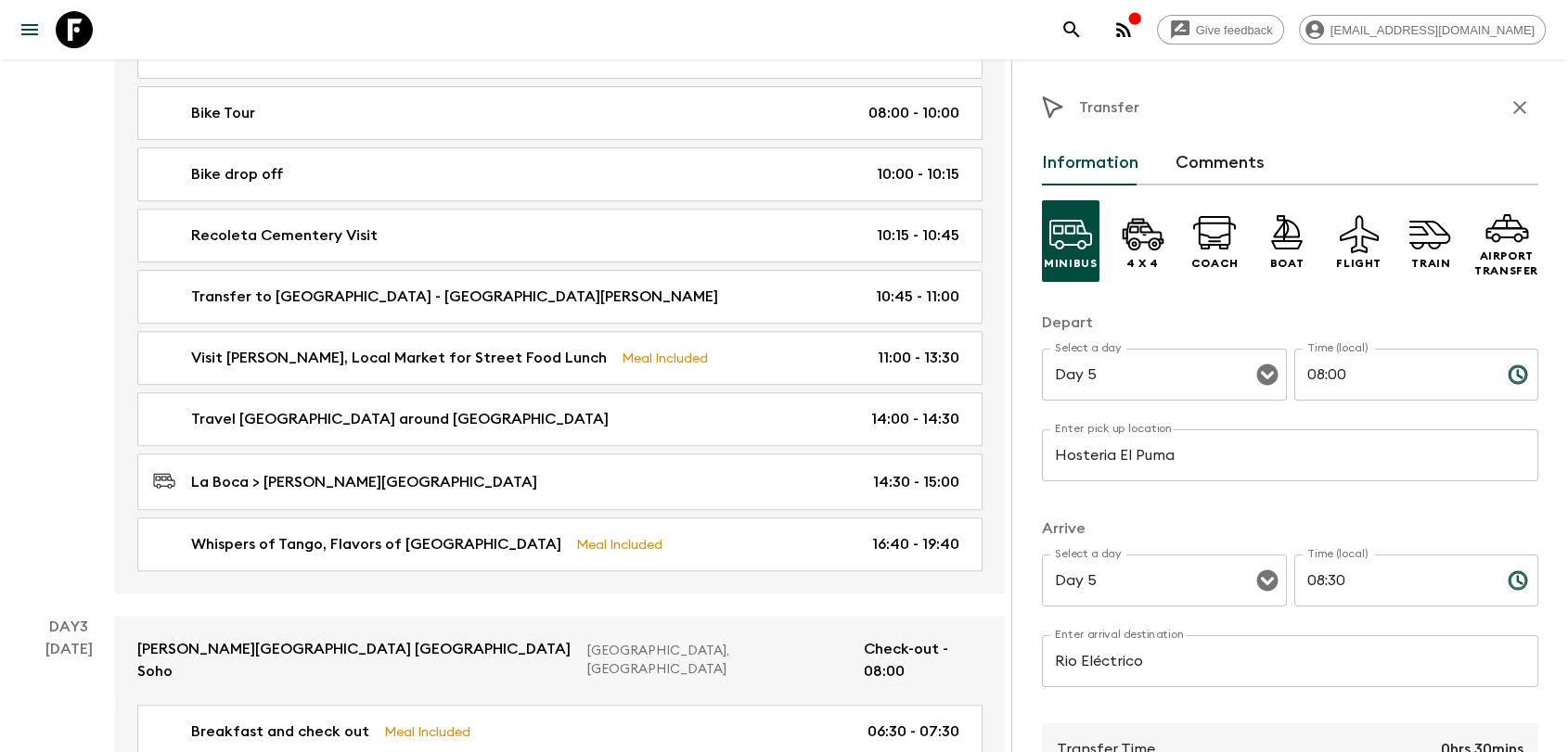
scroll to position [618, 0]
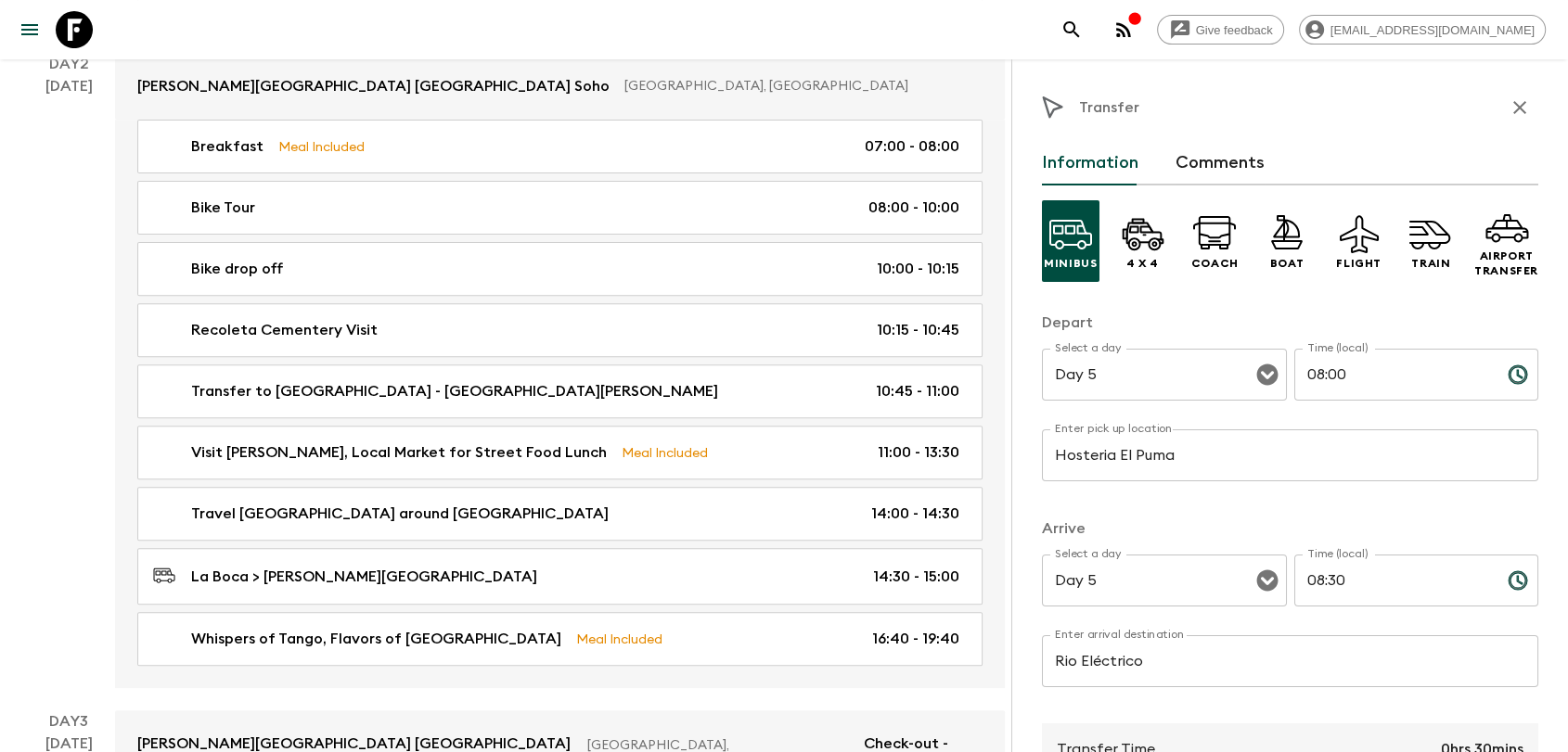
click at [89, 475] on div "[DATE]" at bounding box center [69, 381] width 48 height 613
click at [1513, 106] on icon "button" at bounding box center [1518, 107] width 13 height 13
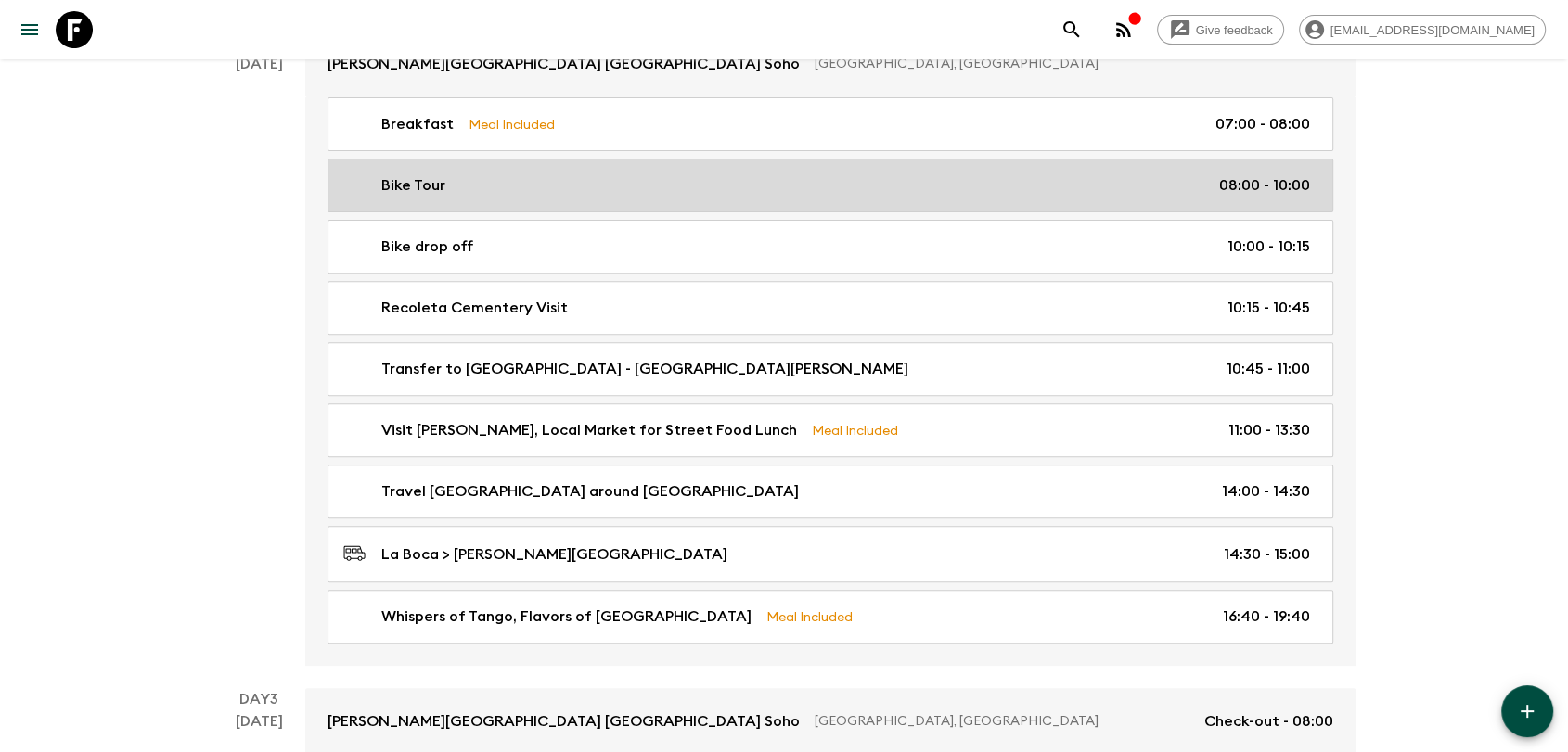
click at [1254, 185] on p "08:00 - 10:00" at bounding box center [1263, 185] width 91 height 22
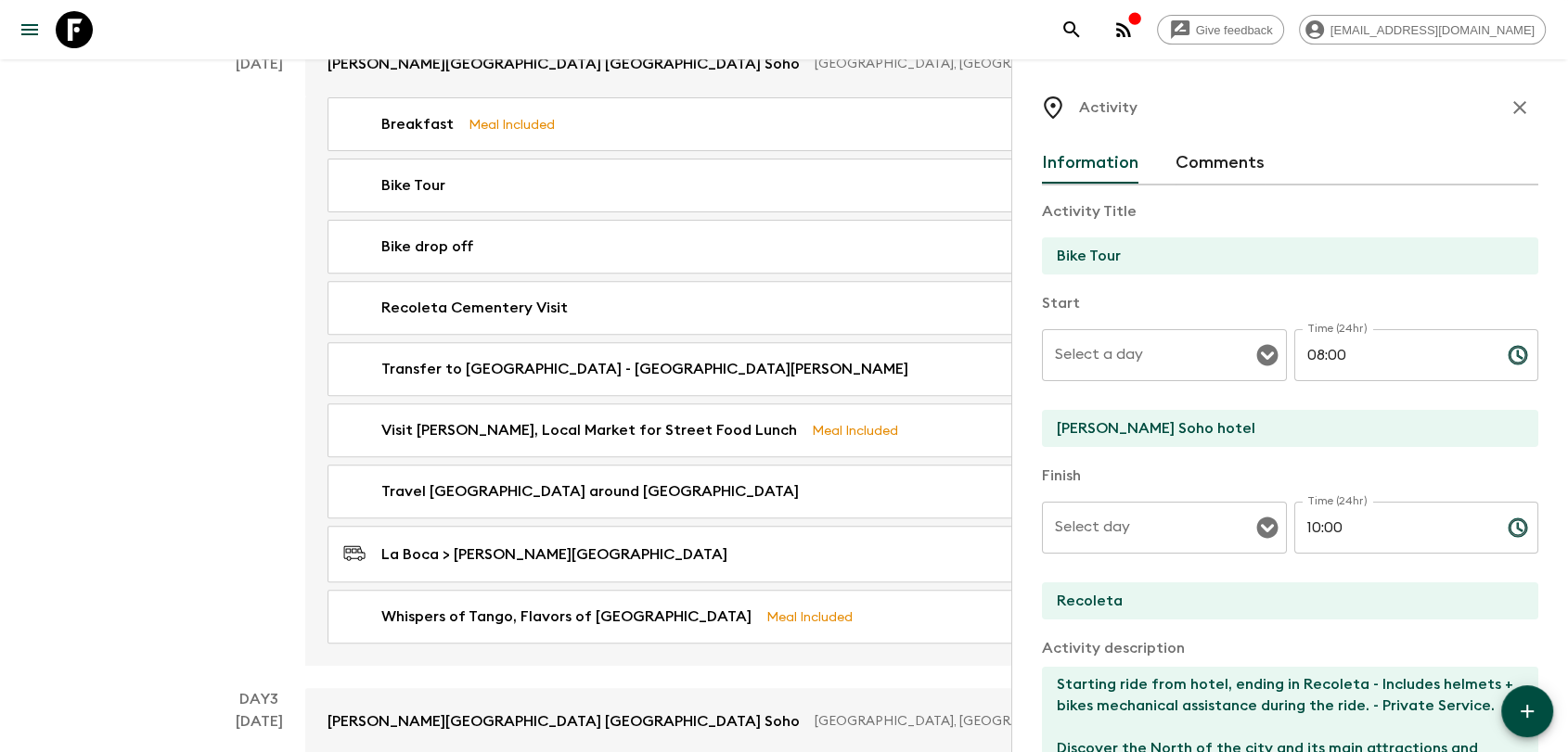
type input "Day 2"
